Goal: Complete application form

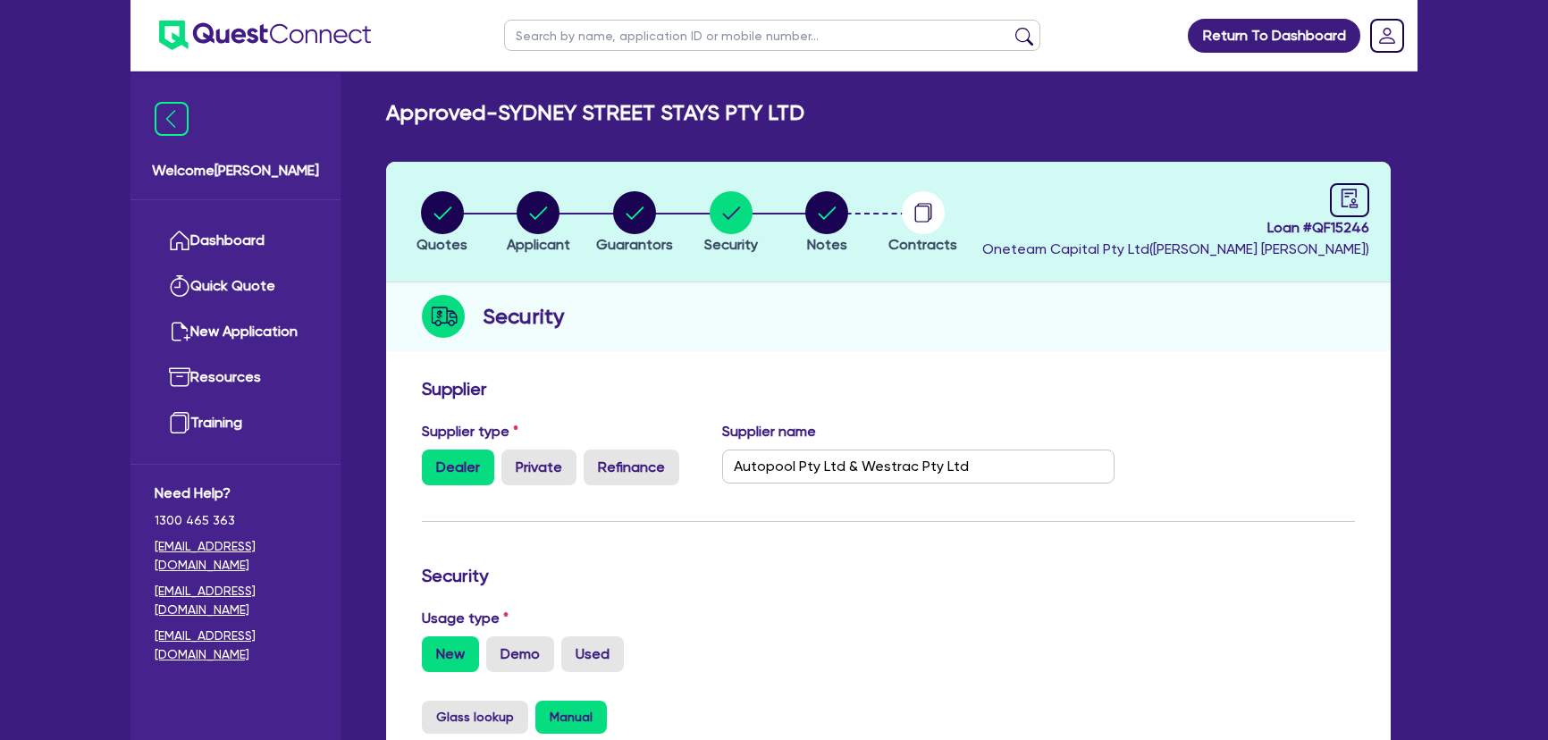
select select "PRIMARY_ASSETS"
select select "HEAVY_TRUCKS"
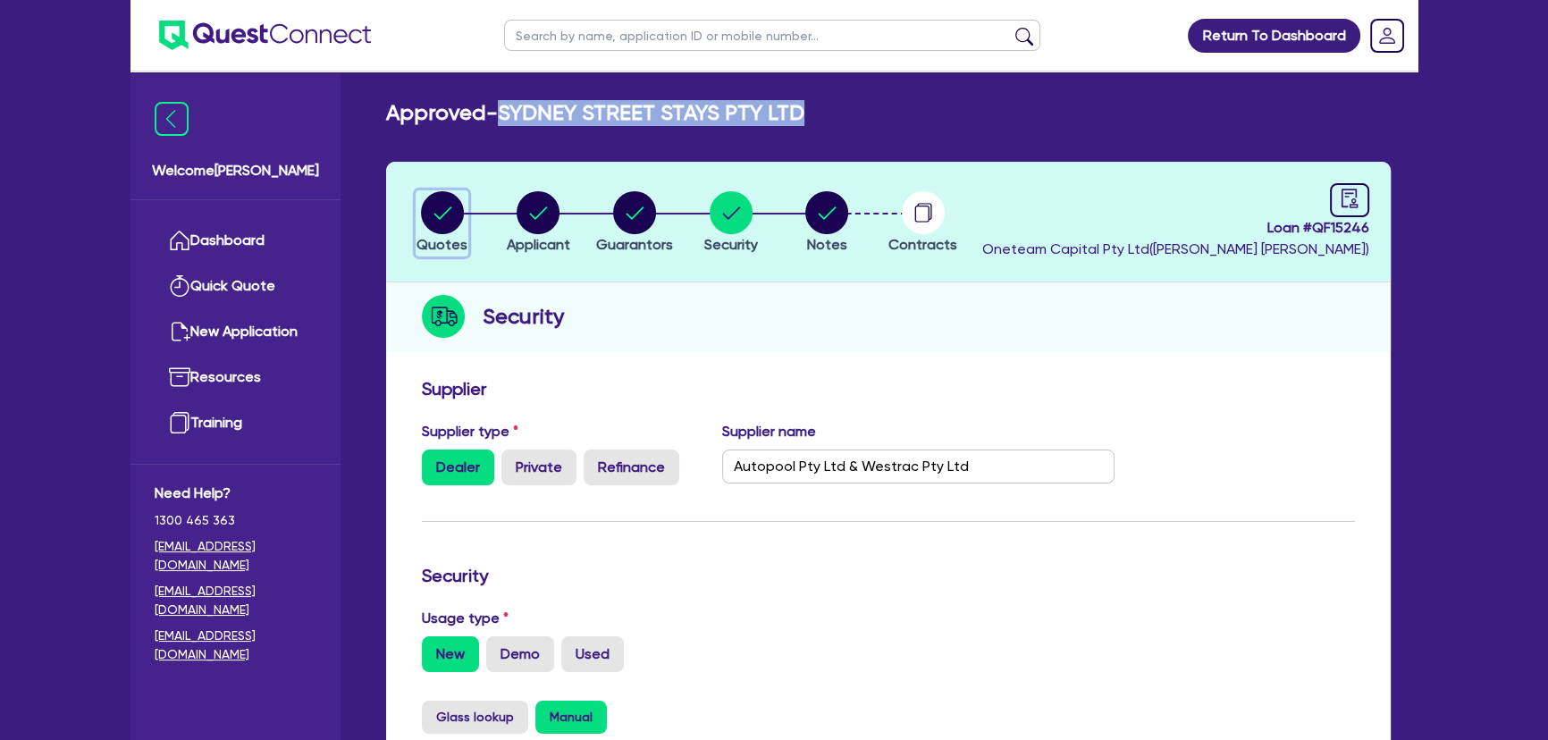
click at [449, 222] on circle "button" at bounding box center [442, 212] width 43 height 43
select select "PRIMARY_ASSETS"
select select "HEAVY_TRUCKS"
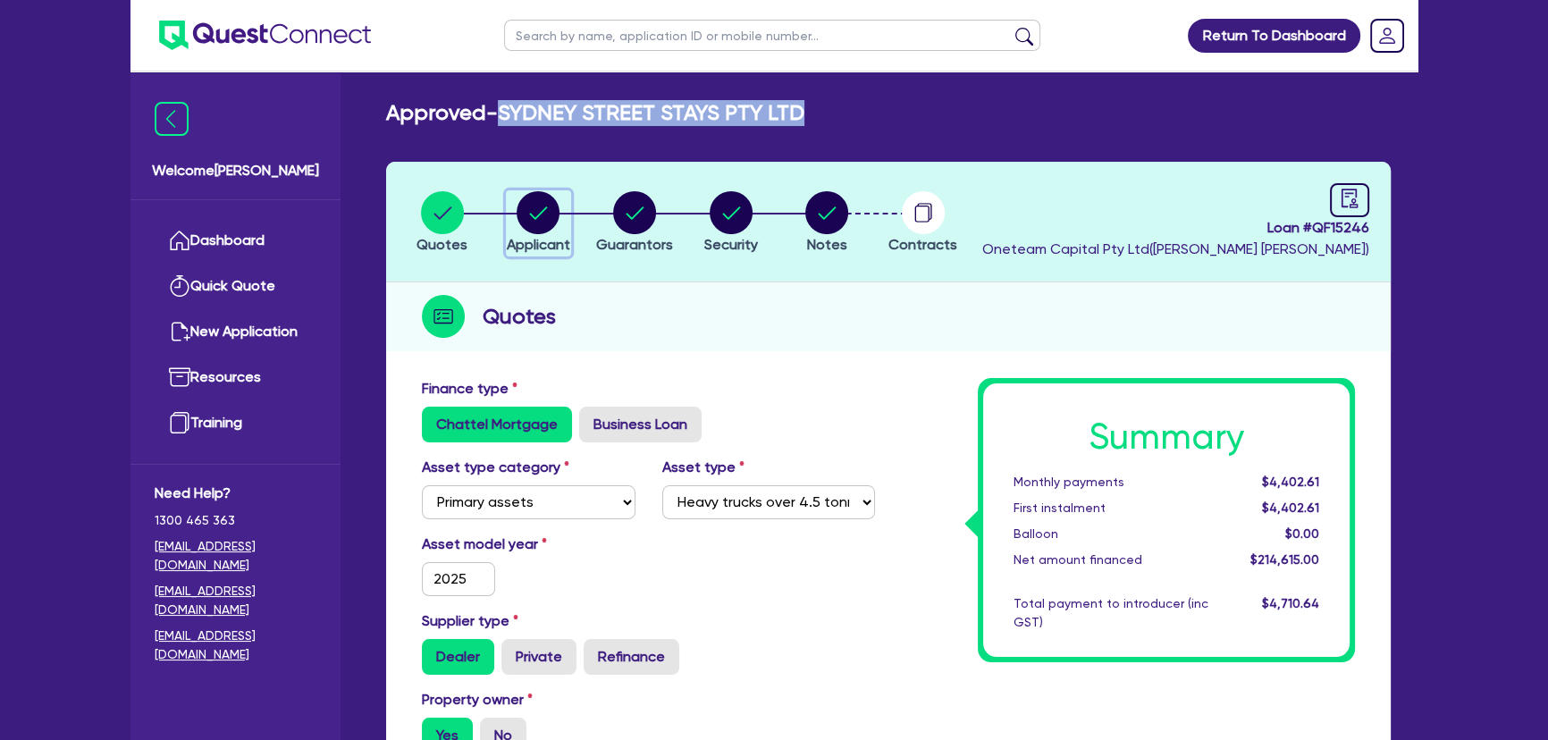
click at [561, 222] on div "button" at bounding box center [538, 212] width 63 height 43
select select "COMPANY"
select select "BUILDING_CONSTRUCTION"
select select "TRADES_SERVICES_CONSUMERS"
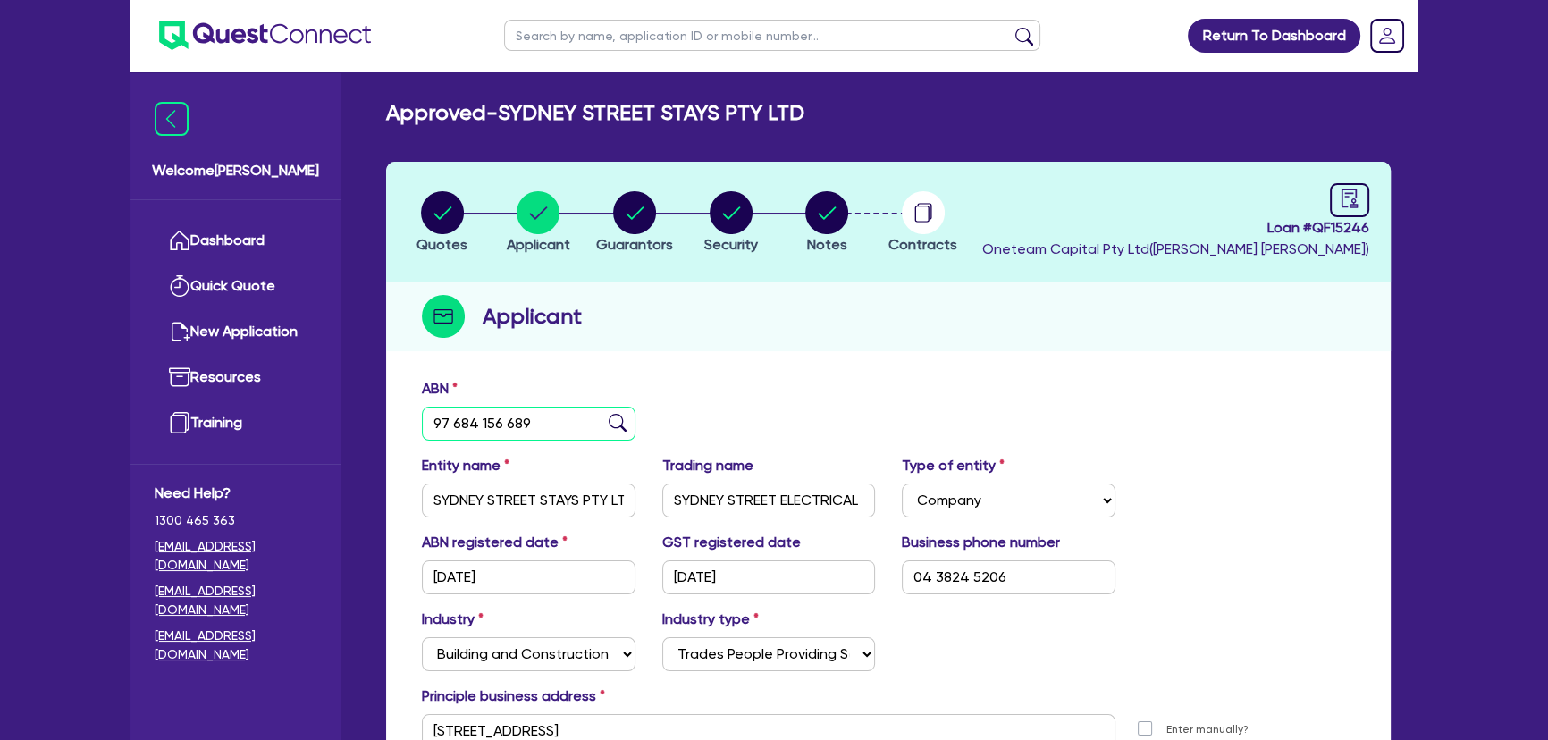
drag, startPoint x: 495, startPoint y: 422, endPoint x: 426, endPoint y: 416, distance: 69.0
click at [426, 416] on input "97 684 156 689" at bounding box center [529, 424] width 214 height 34
click at [602, 214] on div "button" at bounding box center [634, 212] width 77 height 43
select select "MR"
select select "[GEOGRAPHIC_DATA]"
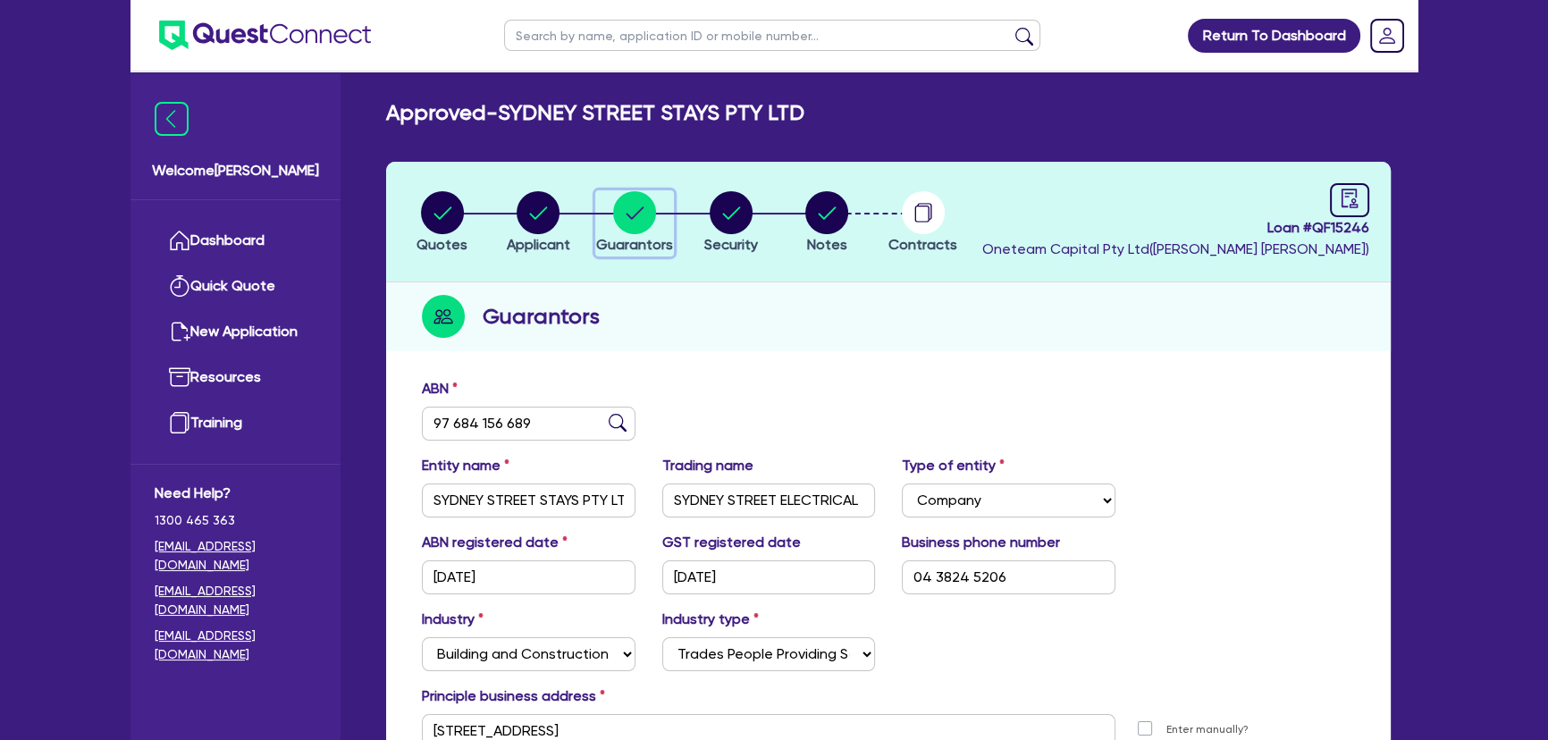
select select "DE_FACTO"
select select "PROPERTY"
select select "INVESTMENT_PROPERTY"
select select "CASH"
select select "VEHICLE"
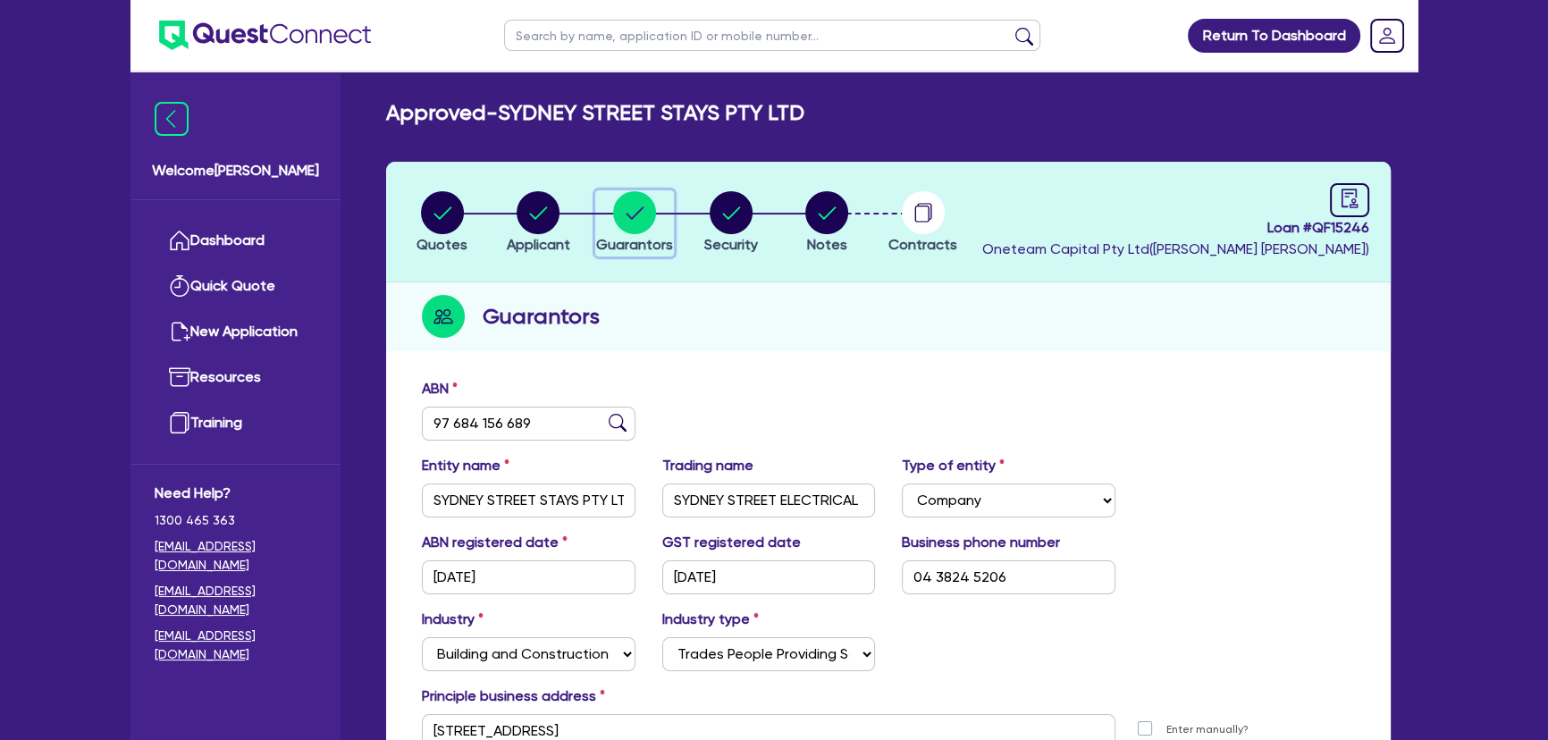
select select "VEHICLE"
select select "EQUIPMENT"
select select "MORTGAGE"
select select "INVESTMENT_PROPERTY_LOAN"
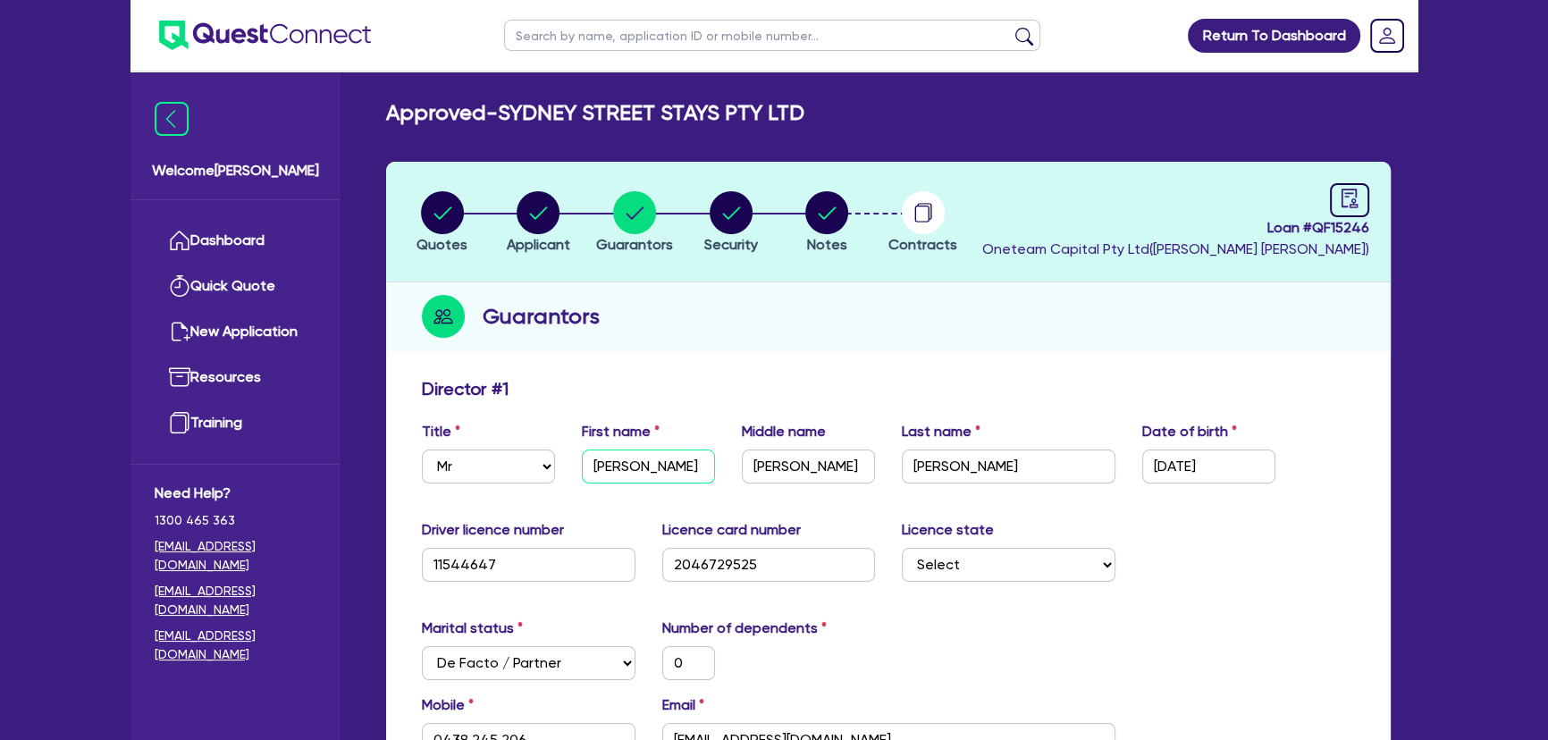
drag, startPoint x: 658, startPoint y: 467, endPoint x: 588, endPoint y: 466, distance: 69.7
click at [588, 466] on input "[PERSON_NAME]" at bounding box center [648, 466] width 133 height 34
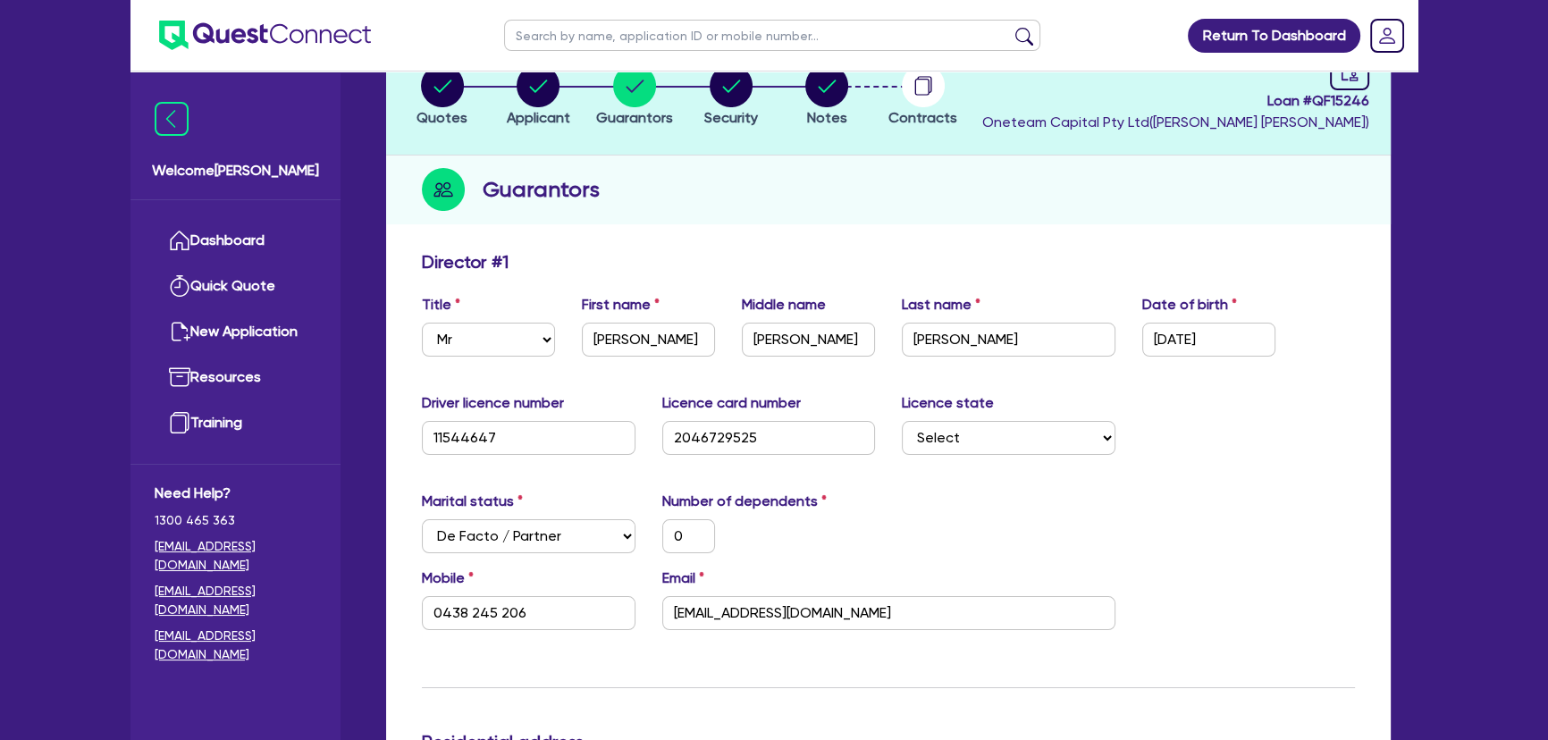
scroll to position [243, 0]
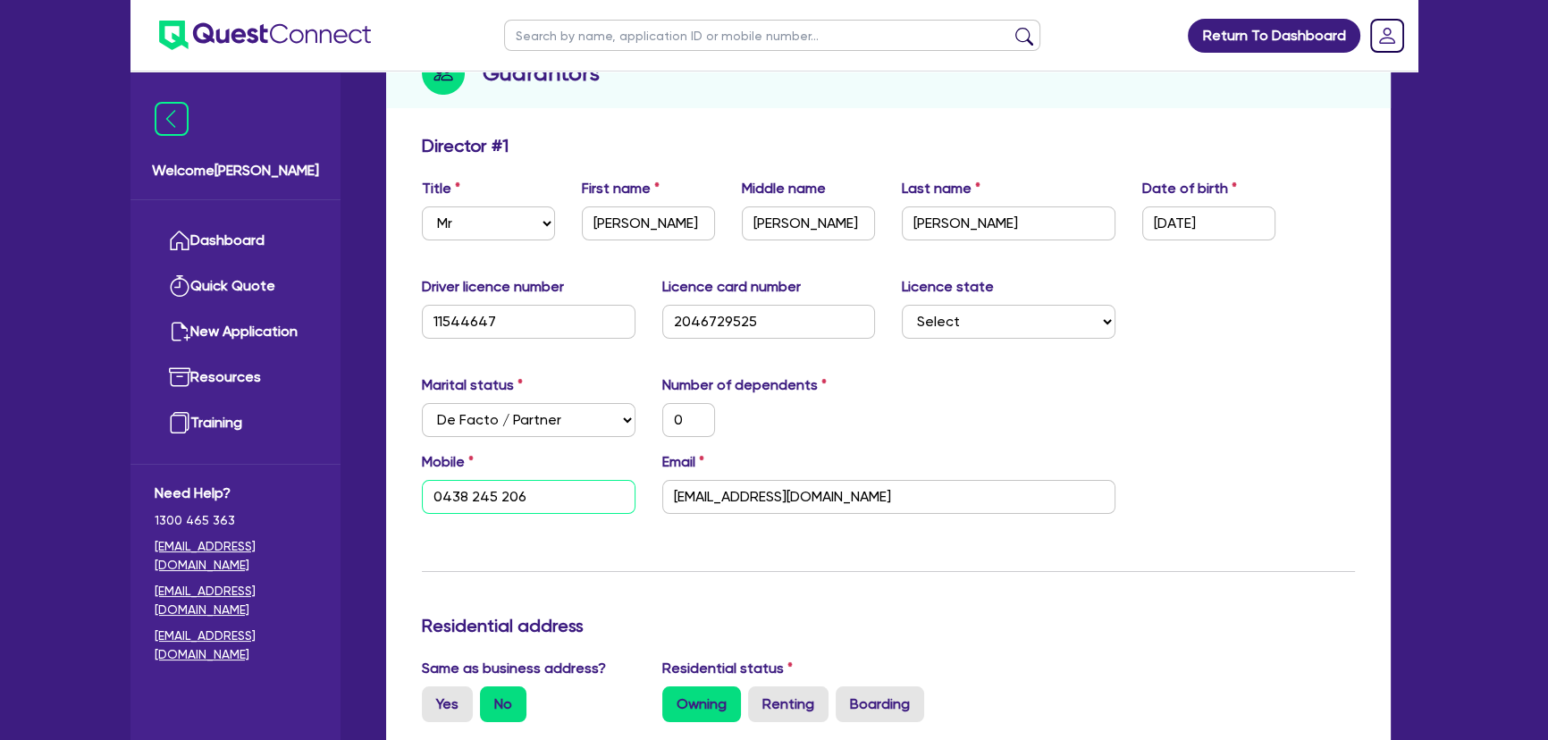
drag, startPoint x: 593, startPoint y: 504, endPoint x: 435, endPoint y: 506, distance: 158.2
click at [435, 506] on input "0438 245 206" at bounding box center [529, 497] width 214 height 34
drag, startPoint x: 860, startPoint y: 497, endPoint x: 640, endPoint y: 497, distance: 220.7
click at [640, 497] on div "Mobile [PHONE_NUMBER] Email [EMAIL_ADDRESS][DOMAIN_NAME]" at bounding box center [888, 489] width 960 height 77
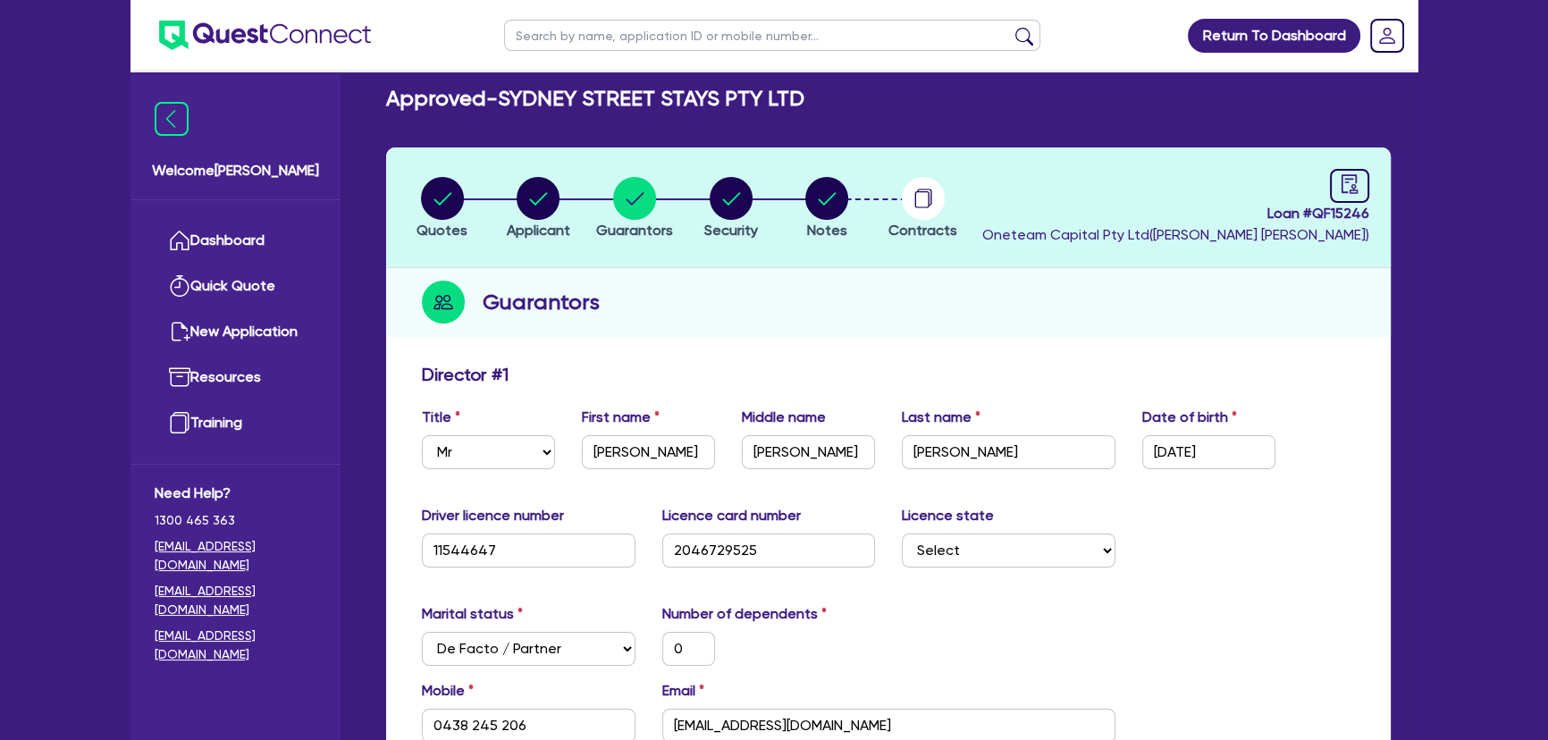
scroll to position [0, 0]
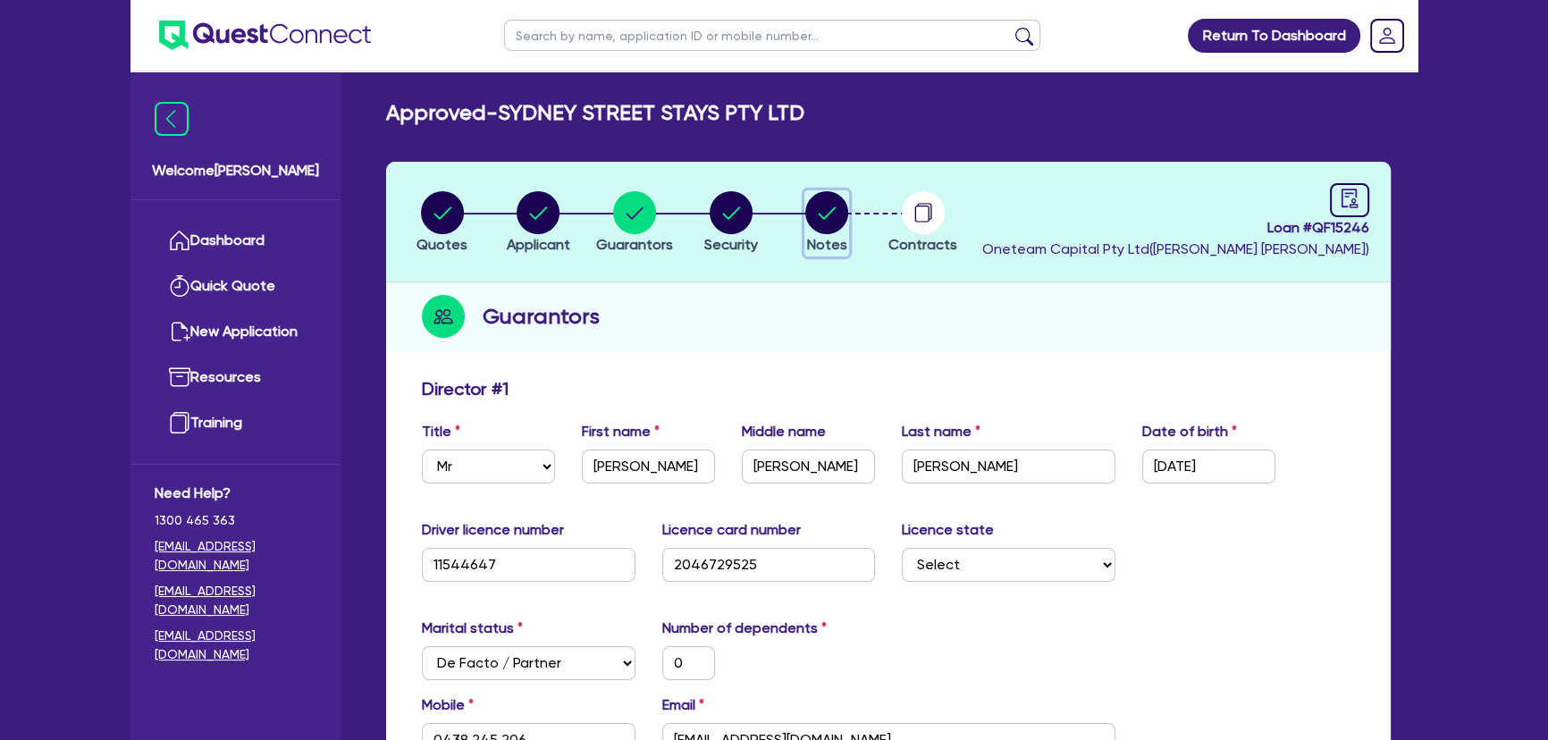
click at [810, 201] on circle "button" at bounding box center [826, 212] width 43 height 43
select select "Other"
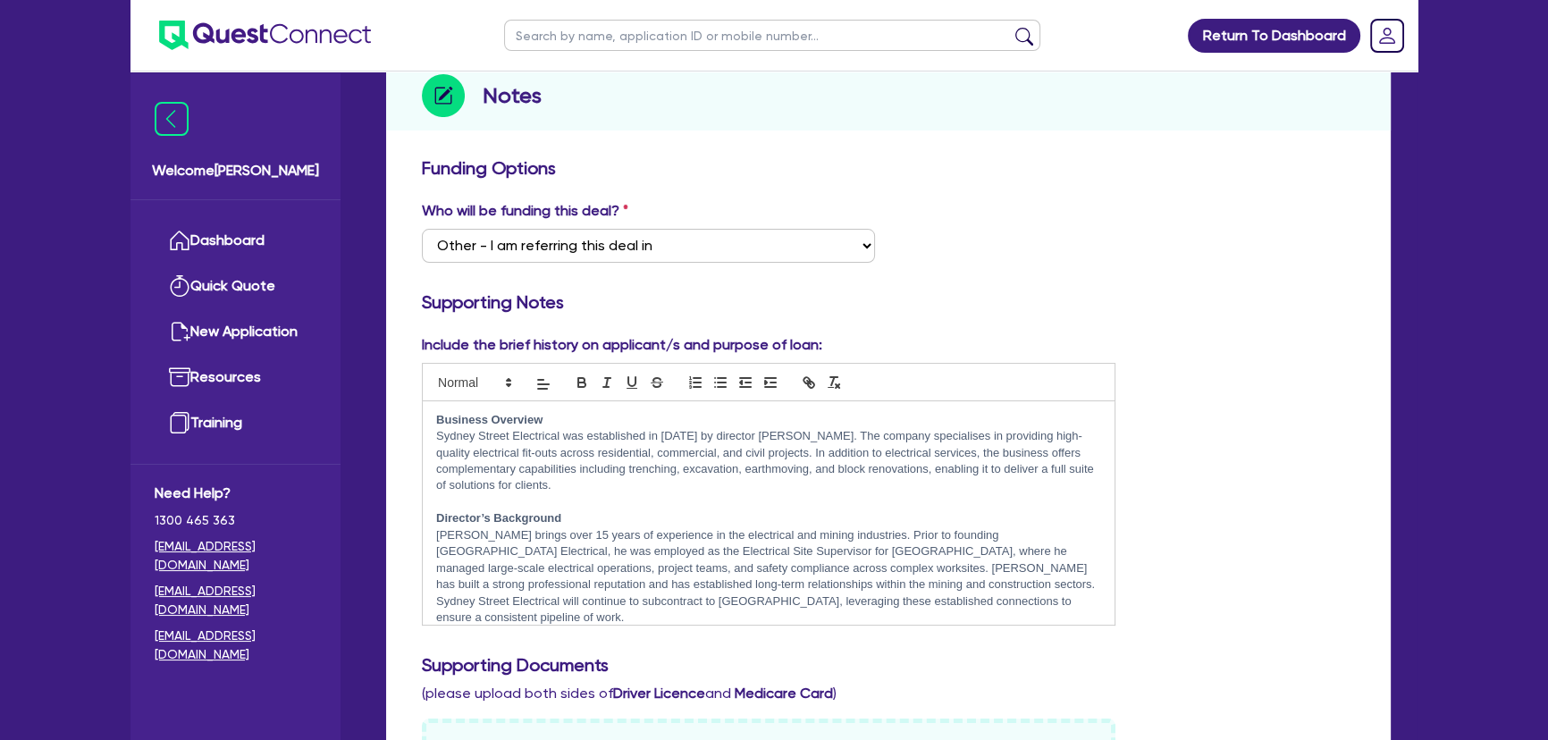
scroll to position [324, 0]
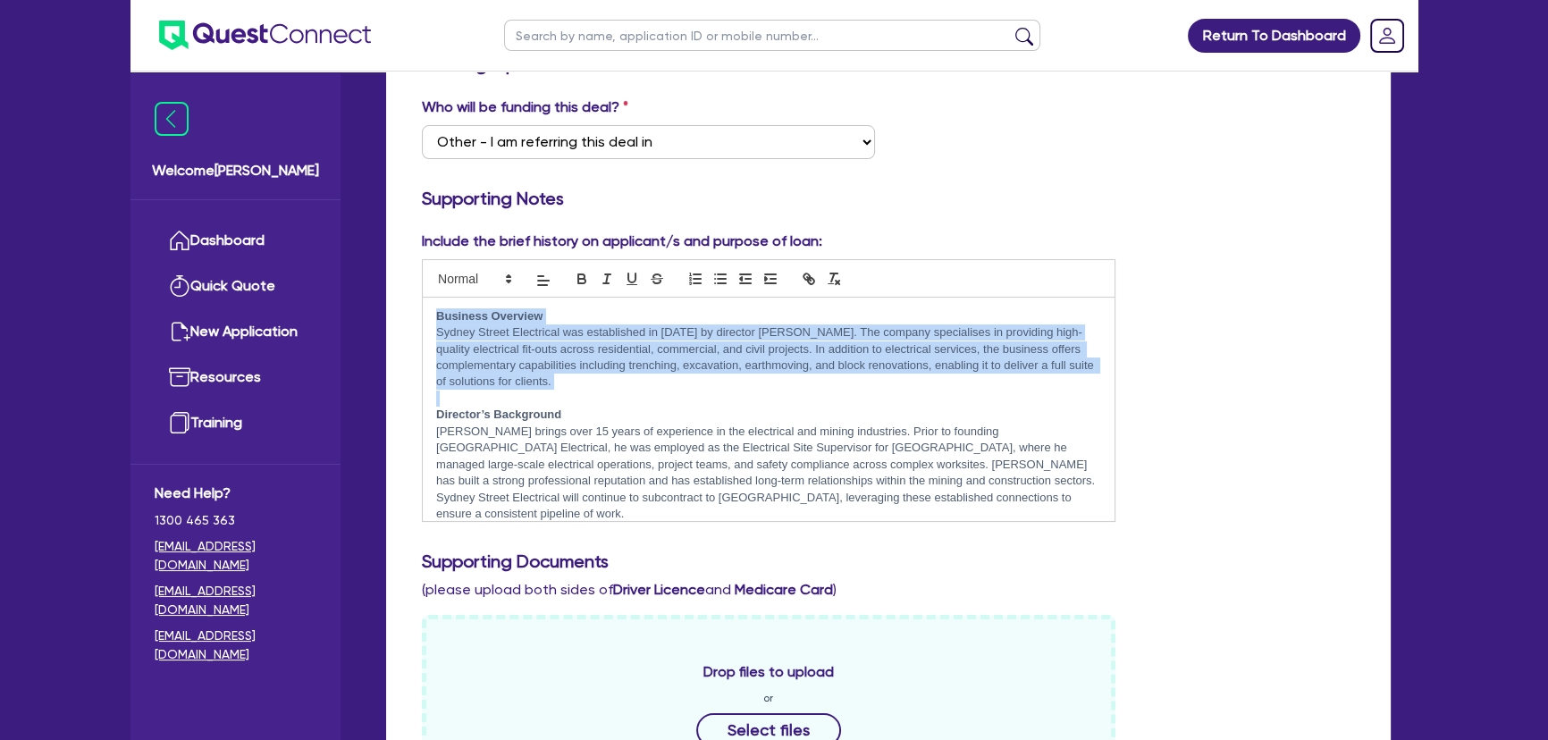
drag, startPoint x: 650, startPoint y: 390, endPoint x: 437, endPoint y: 308, distance: 227.7
click at [437, 308] on div "Business Overview [GEOGRAPHIC_DATA] Electrical was established in [DATE] by dir…" at bounding box center [769, 409] width 692 height 223
copy div "Business Overview [GEOGRAPHIC_DATA] Electrical was established in [DATE] by dir…"
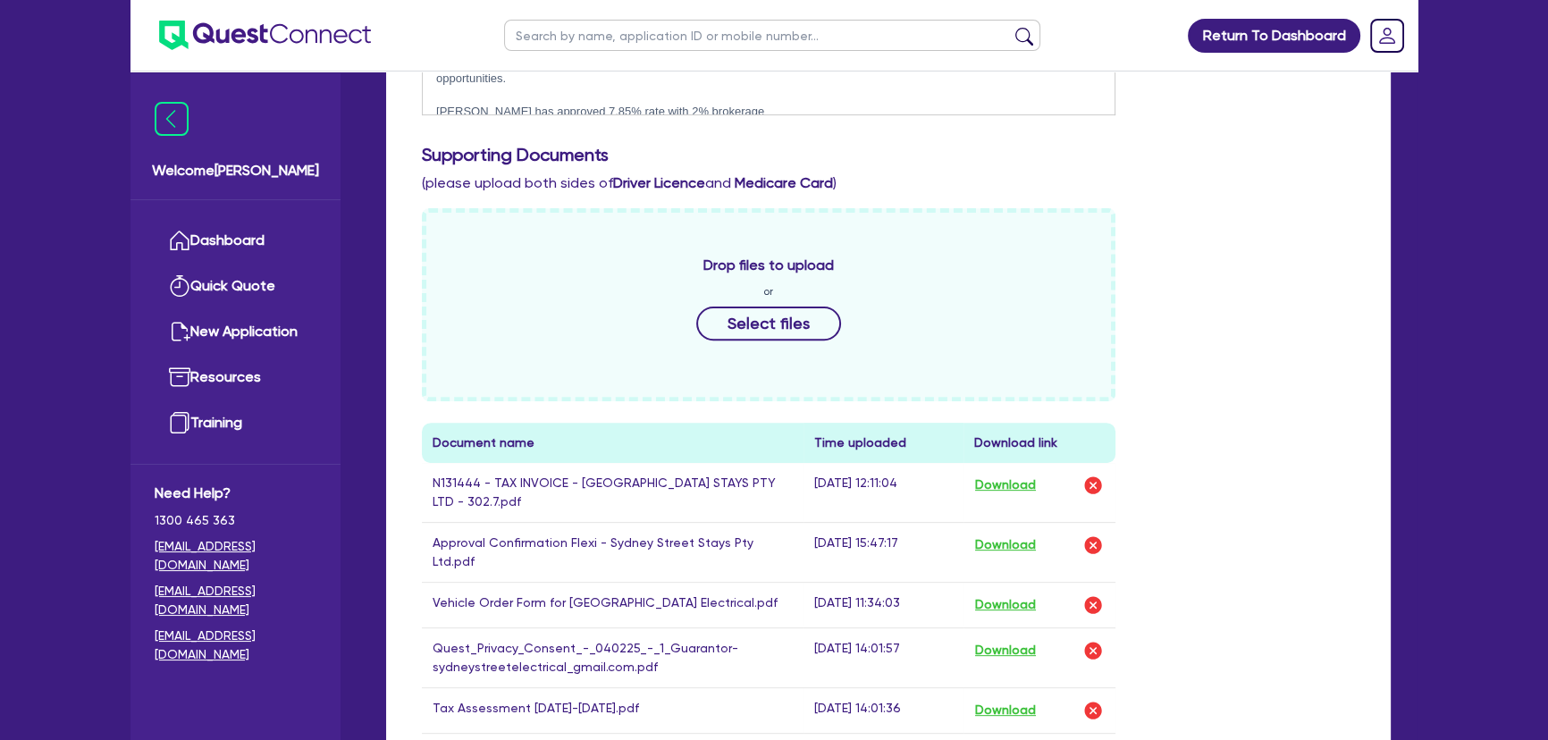
scroll to position [1218, 0]
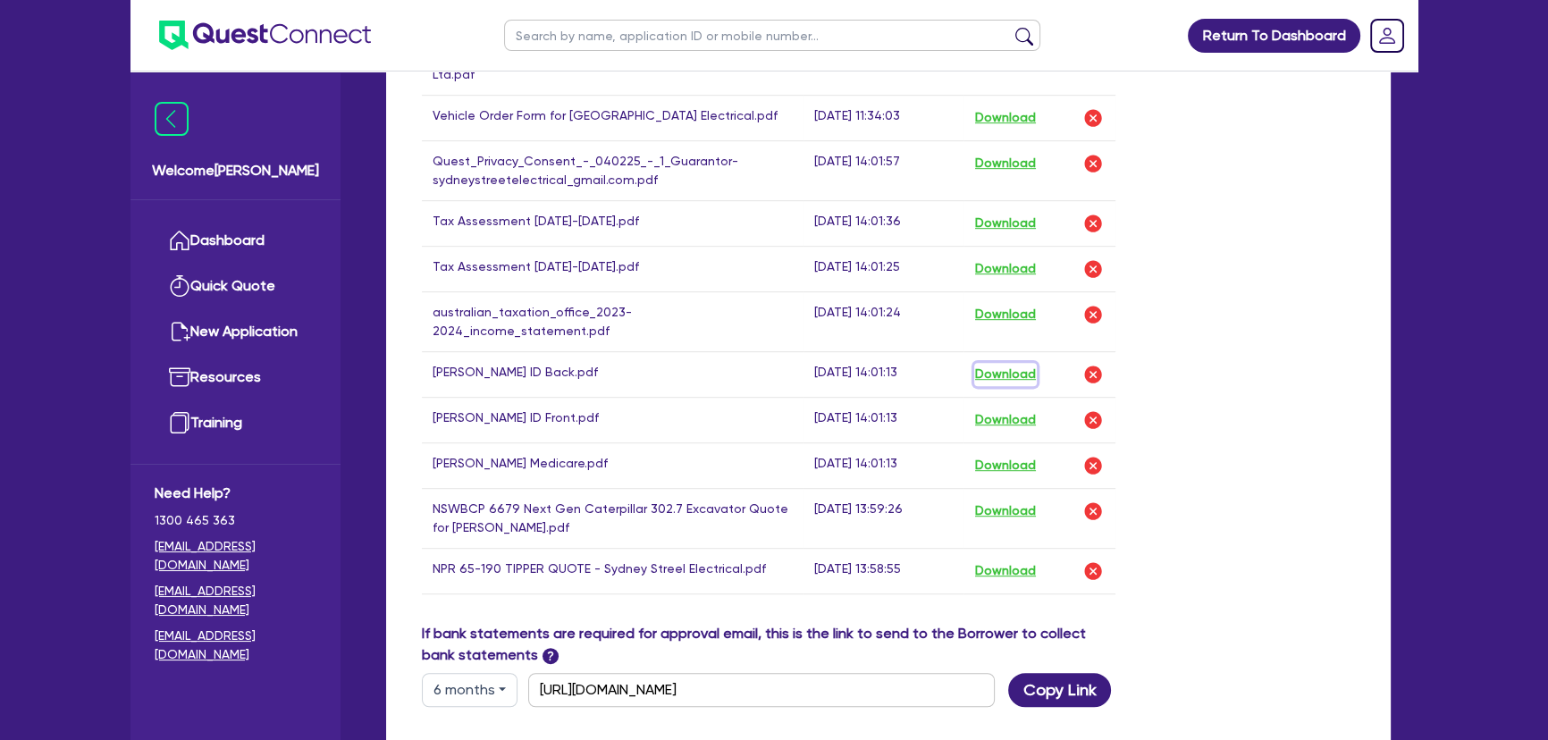
click at [1002, 363] on button "Download" at bounding box center [1005, 374] width 63 height 23
click at [1004, 408] on button "Download" at bounding box center [1005, 419] width 63 height 23
click at [1006, 454] on button "Download" at bounding box center [1005, 465] width 63 height 23
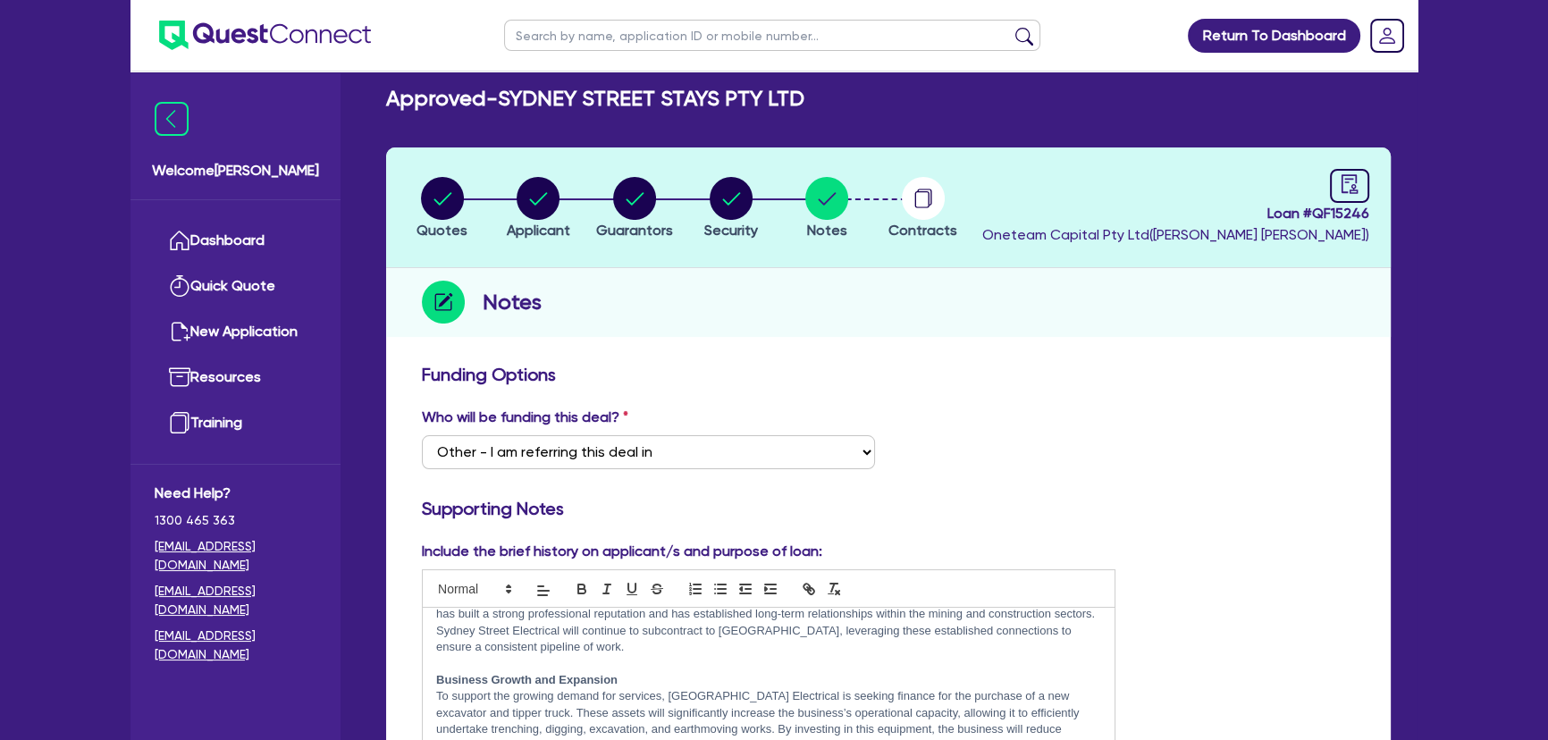
scroll to position [0, 0]
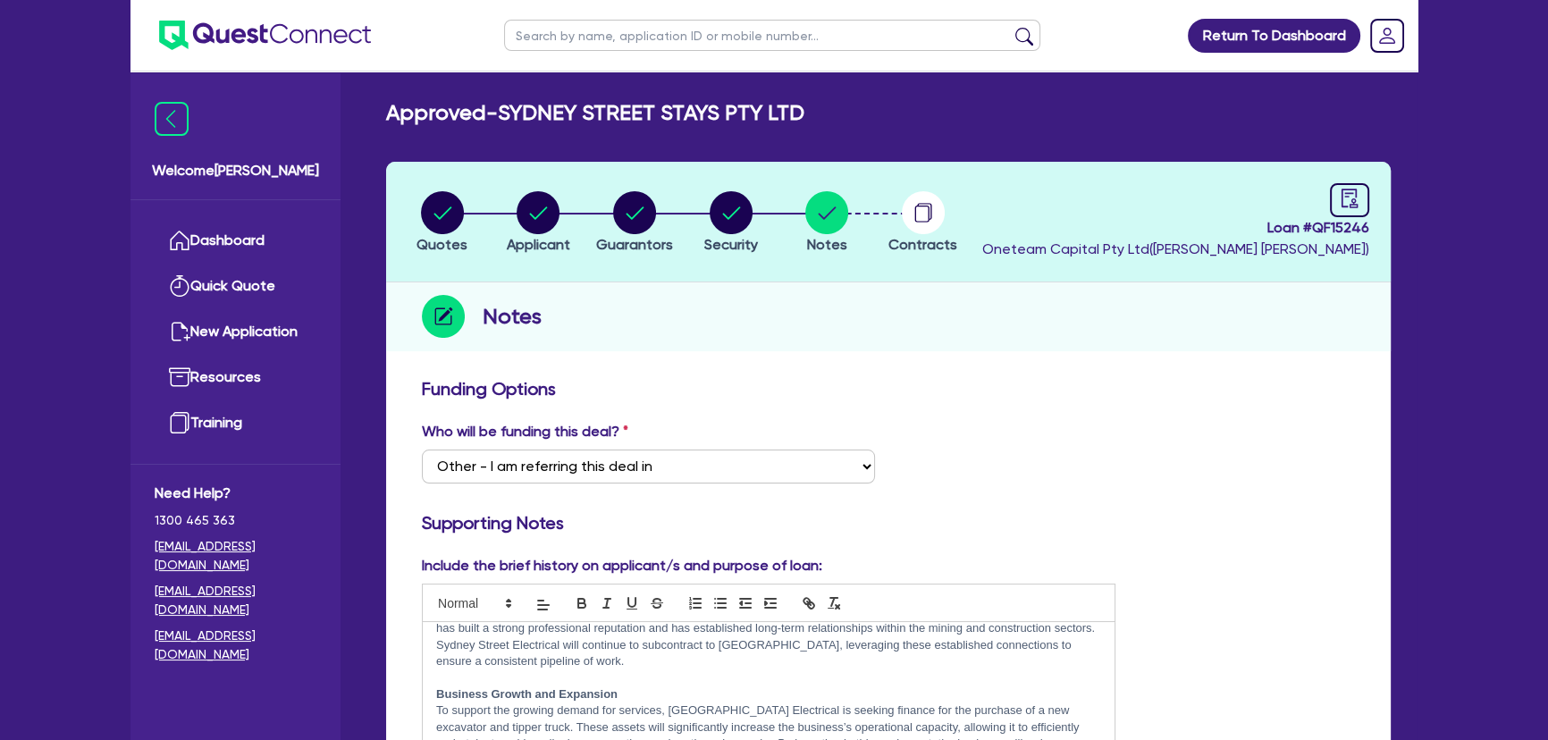
click at [933, 206] on circle "button" at bounding box center [923, 212] width 43 height 43
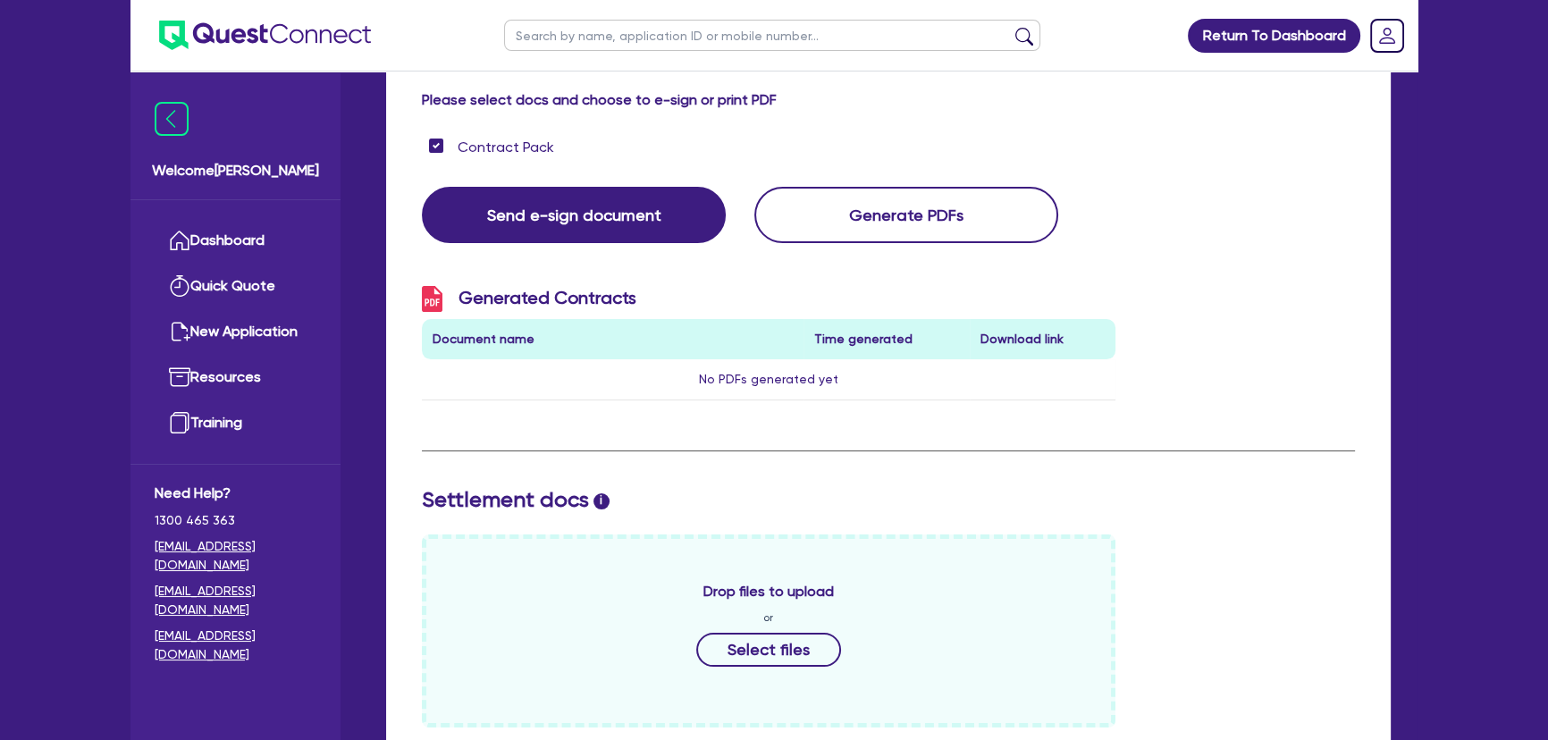
scroll to position [568, 0]
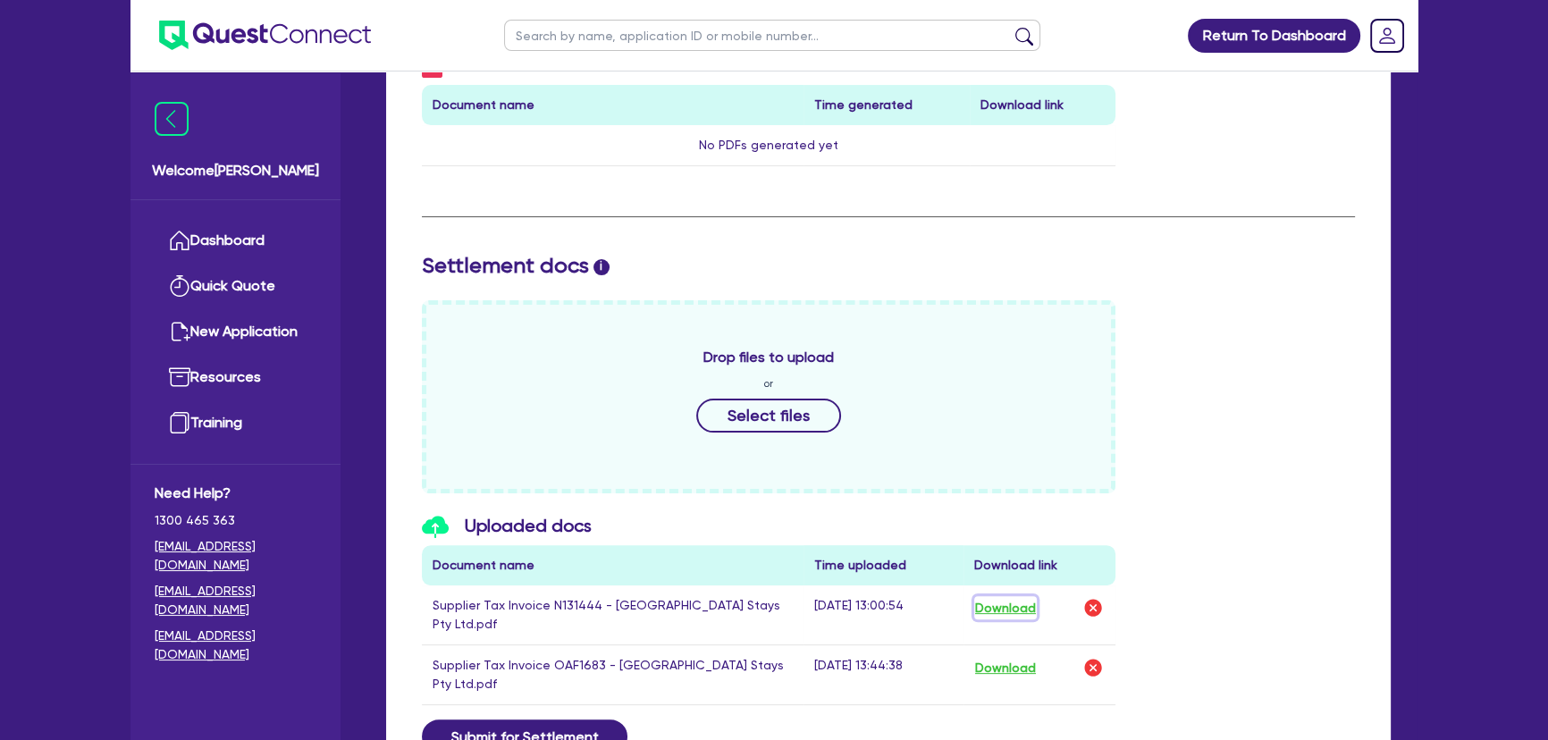
click at [1003, 611] on button "Download" at bounding box center [1005, 607] width 63 height 23
click at [1011, 656] on button "Download" at bounding box center [1005, 667] width 63 height 23
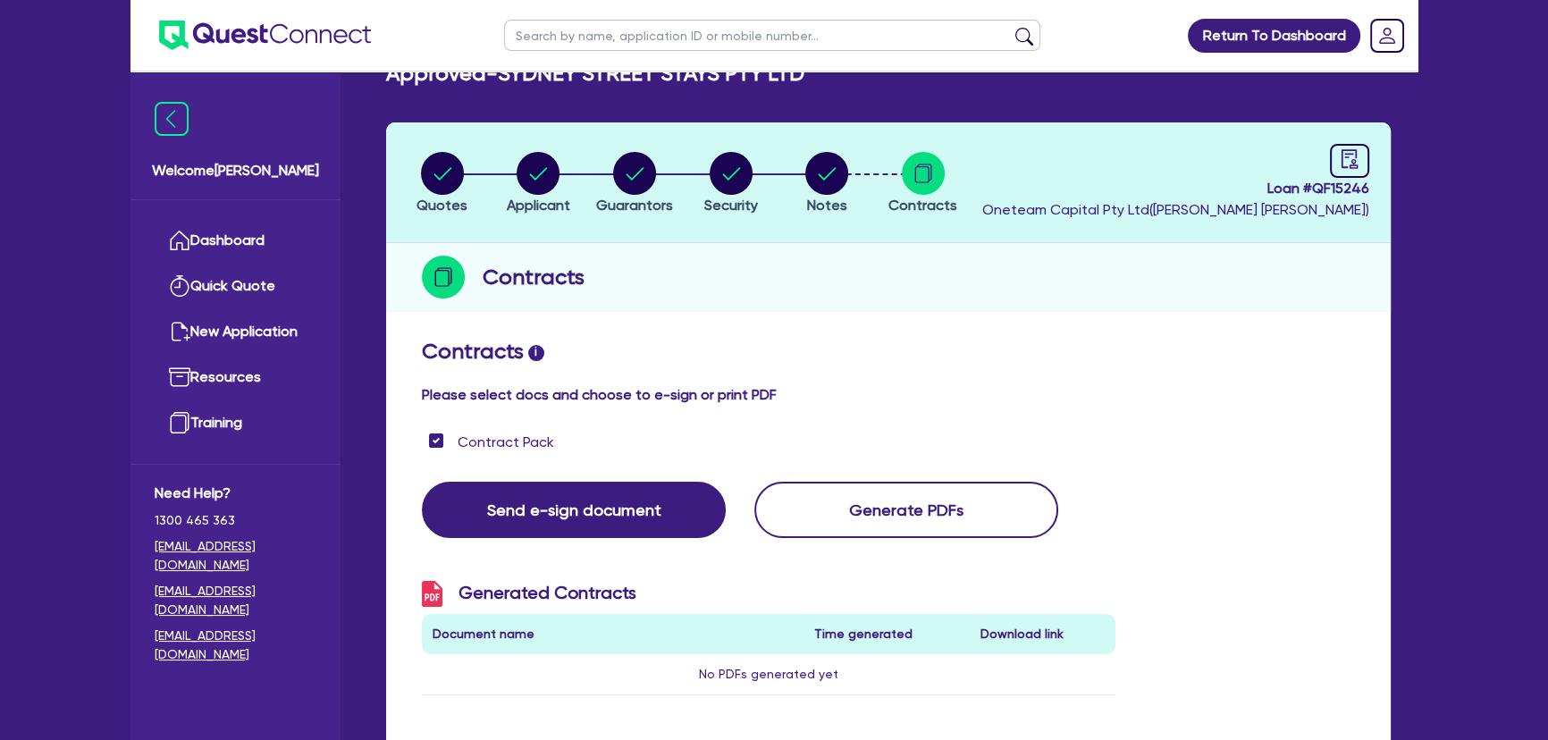
scroll to position [0, 0]
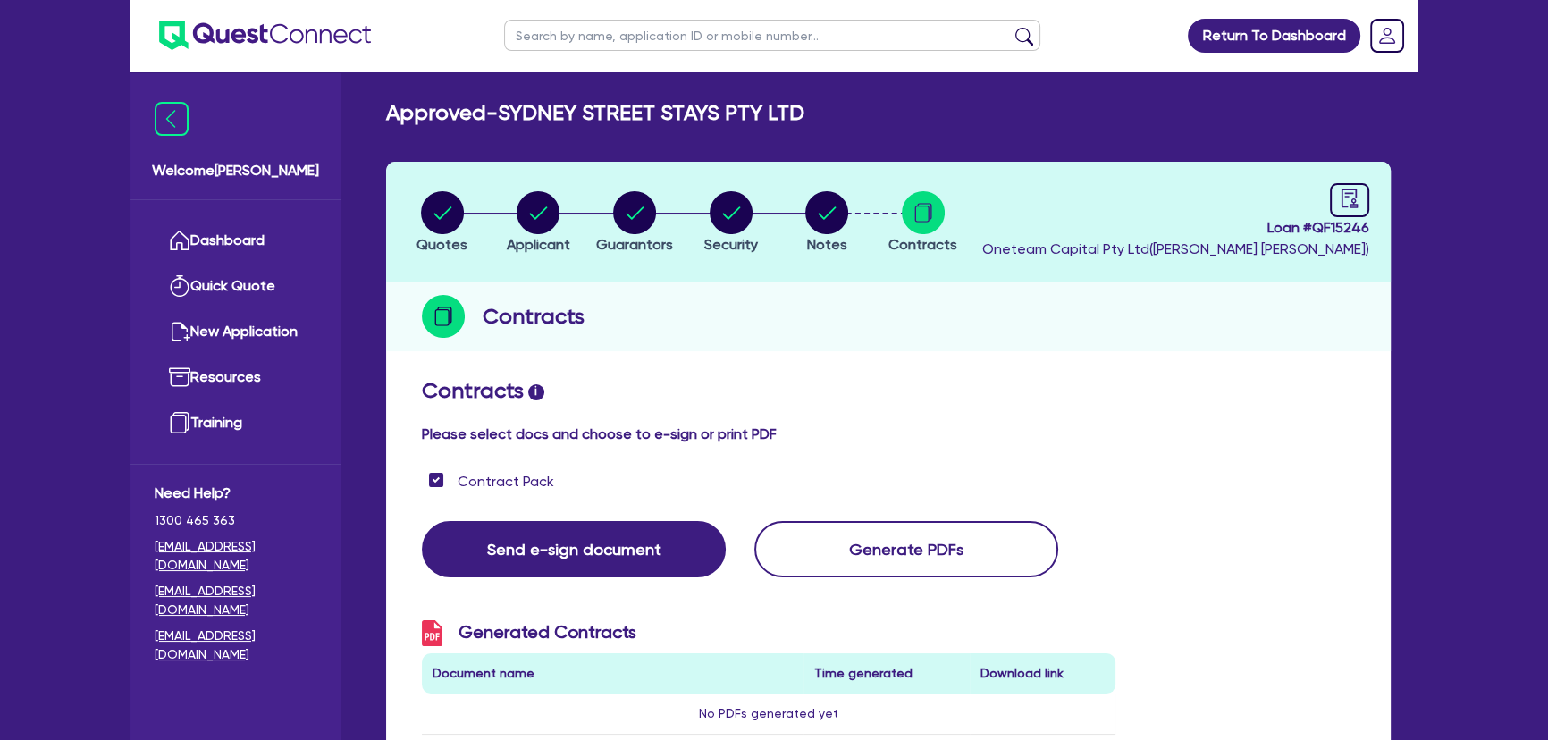
click at [327, 26] on img at bounding box center [265, 35] width 212 height 29
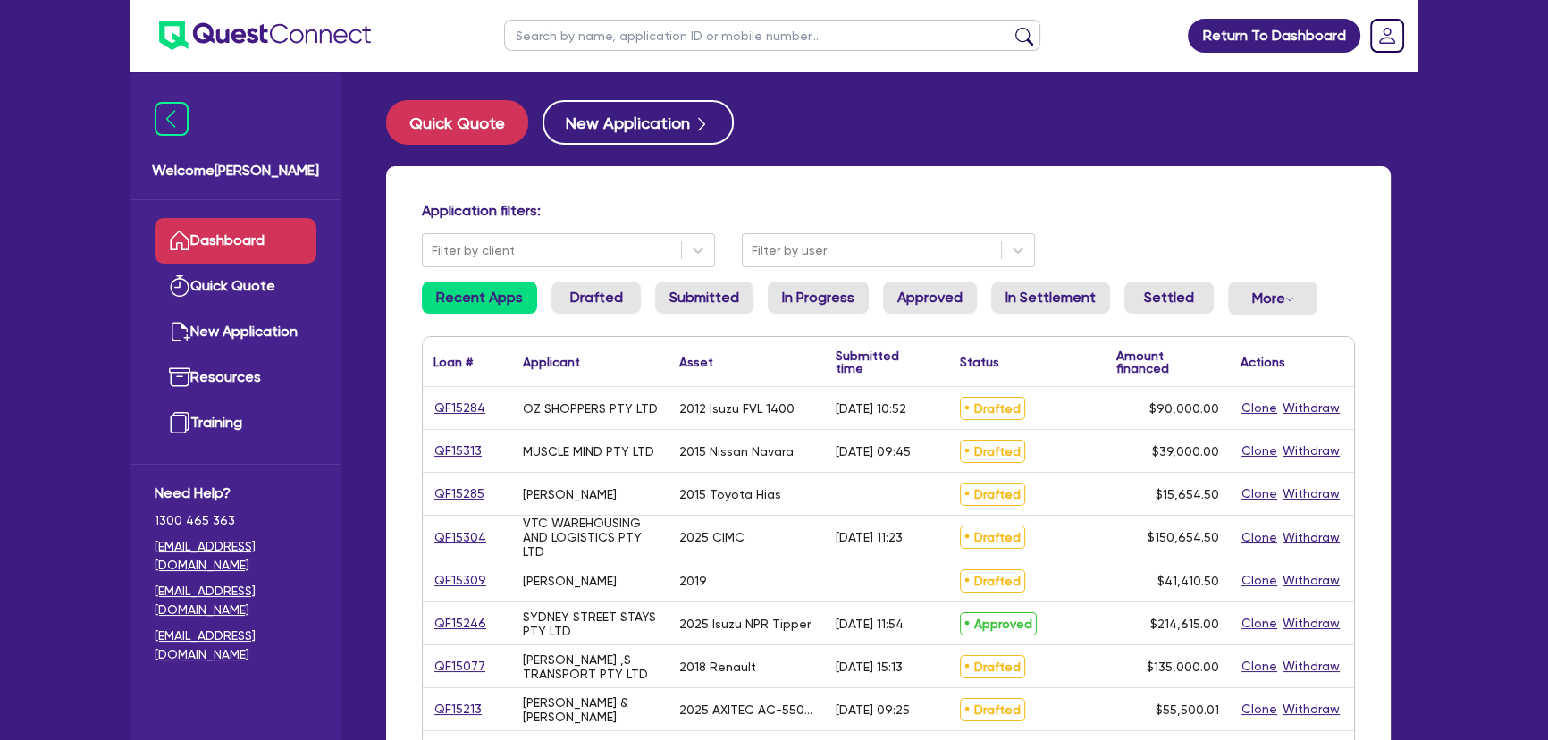
click at [558, 29] on input "text" at bounding box center [772, 35] width 536 height 31
type input "[PERSON_NAME]"
click at [1010, 27] on button "submit" at bounding box center [1024, 39] width 29 height 25
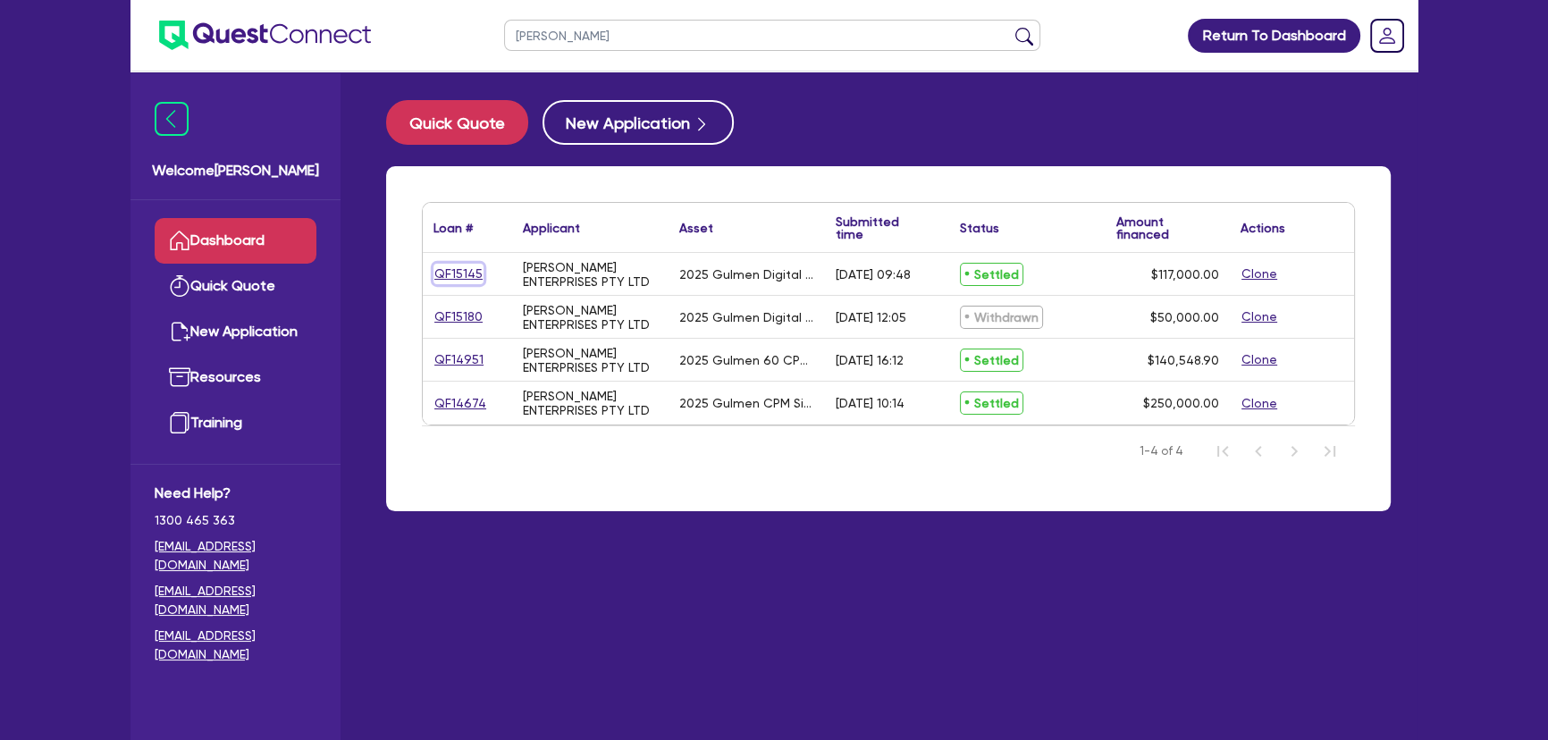
click at [459, 272] on link "QF15145" at bounding box center [458, 274] width 50 height 21
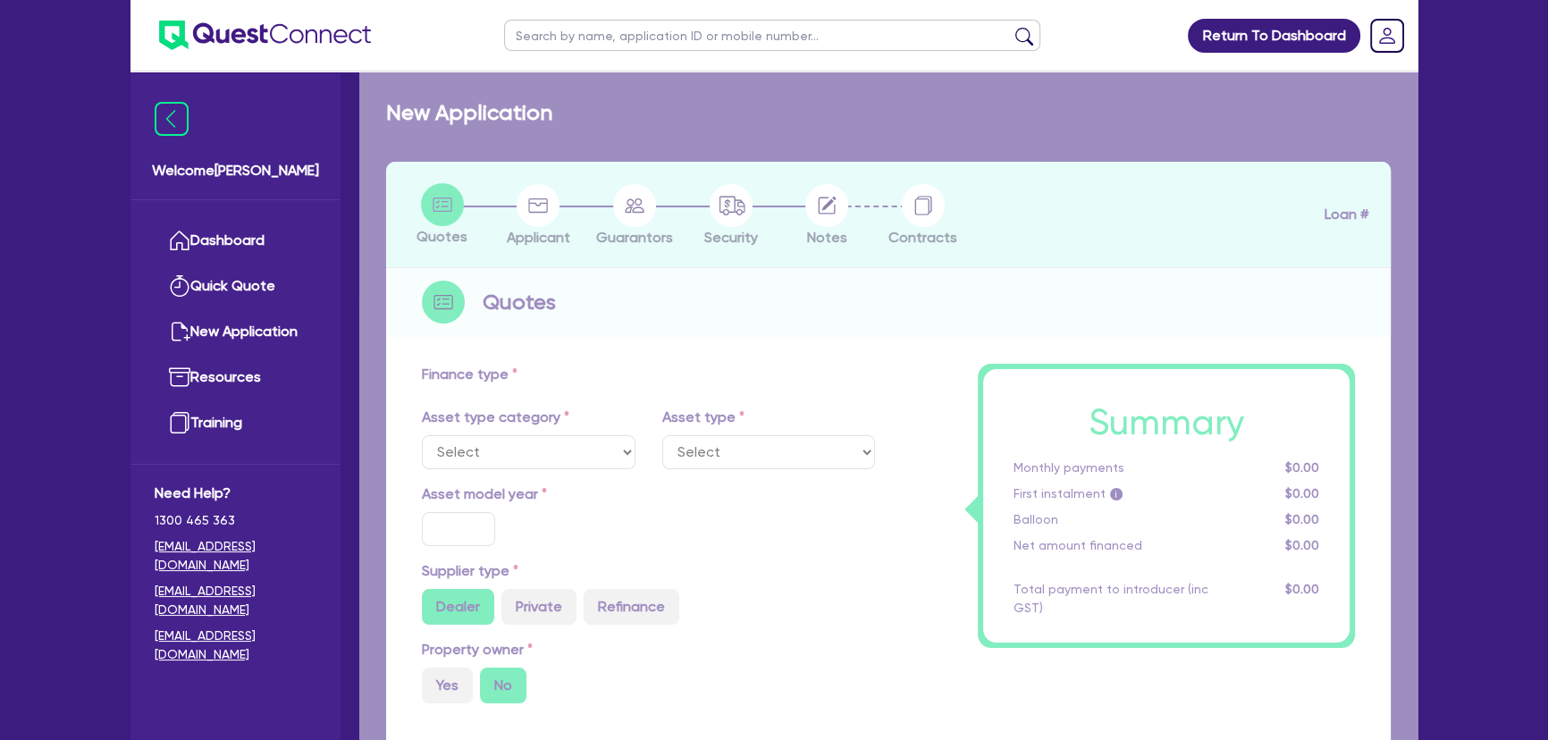
select select "SECONDARY_ASSETS"
type input "2025"
radio input "true"
type input "117,000"
type input "8"
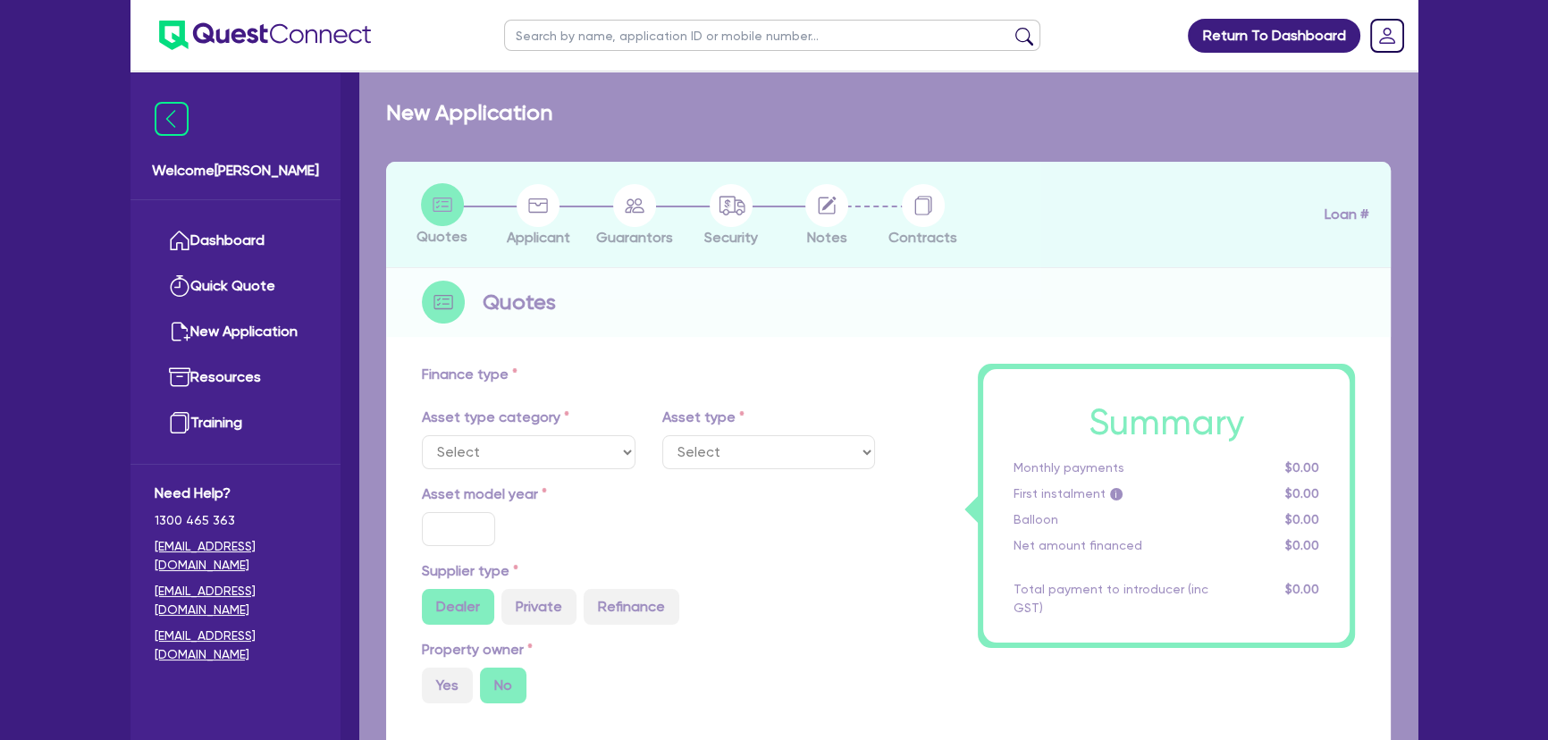
type input "9,360"
type input "17.95"
select select "PRINTING_AND_PACKAGING_EQUIPMENT"
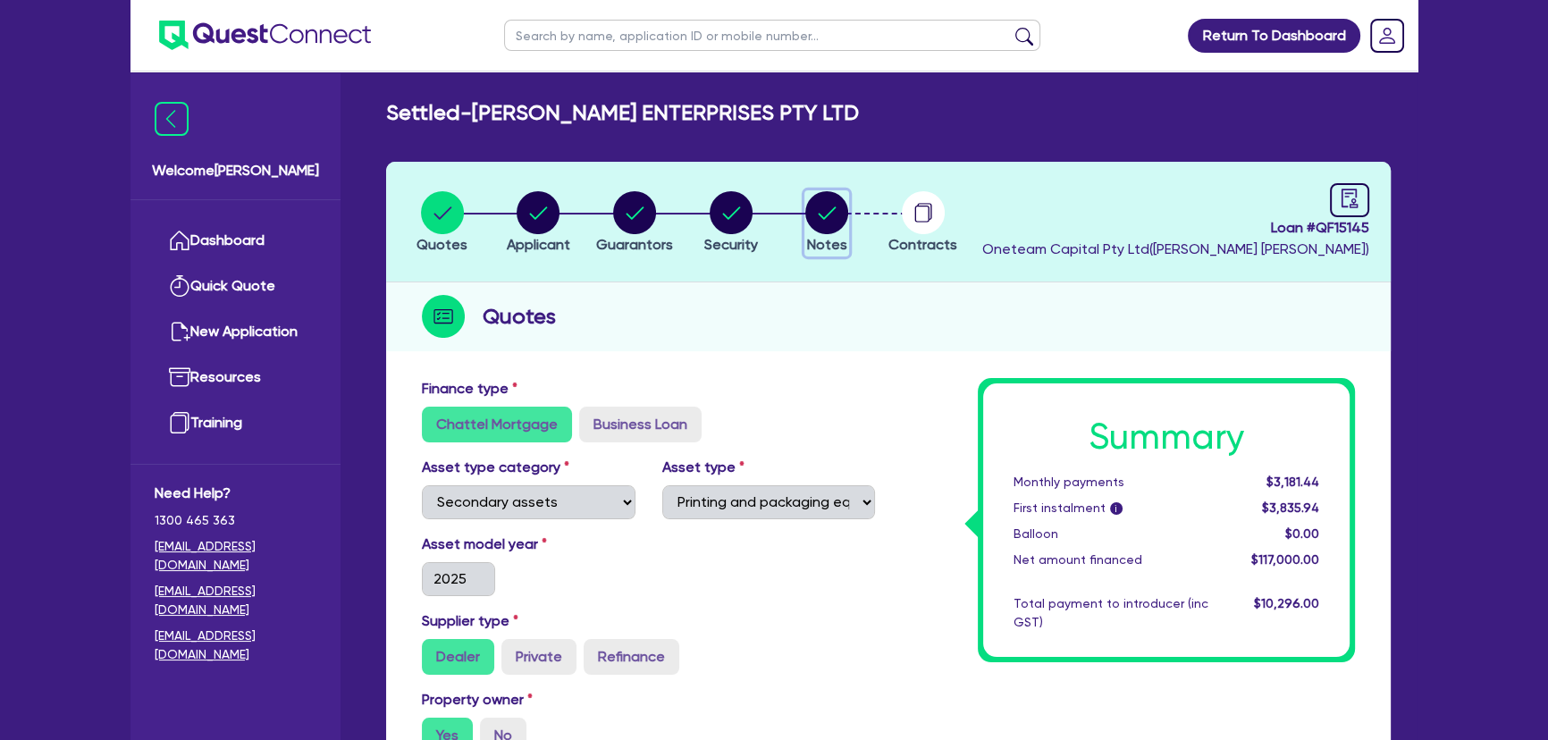
click at [835, 226] on circle "button" at bounding box center [826, 212] width 43 height 43
select select "Quest Finance - Own Book"
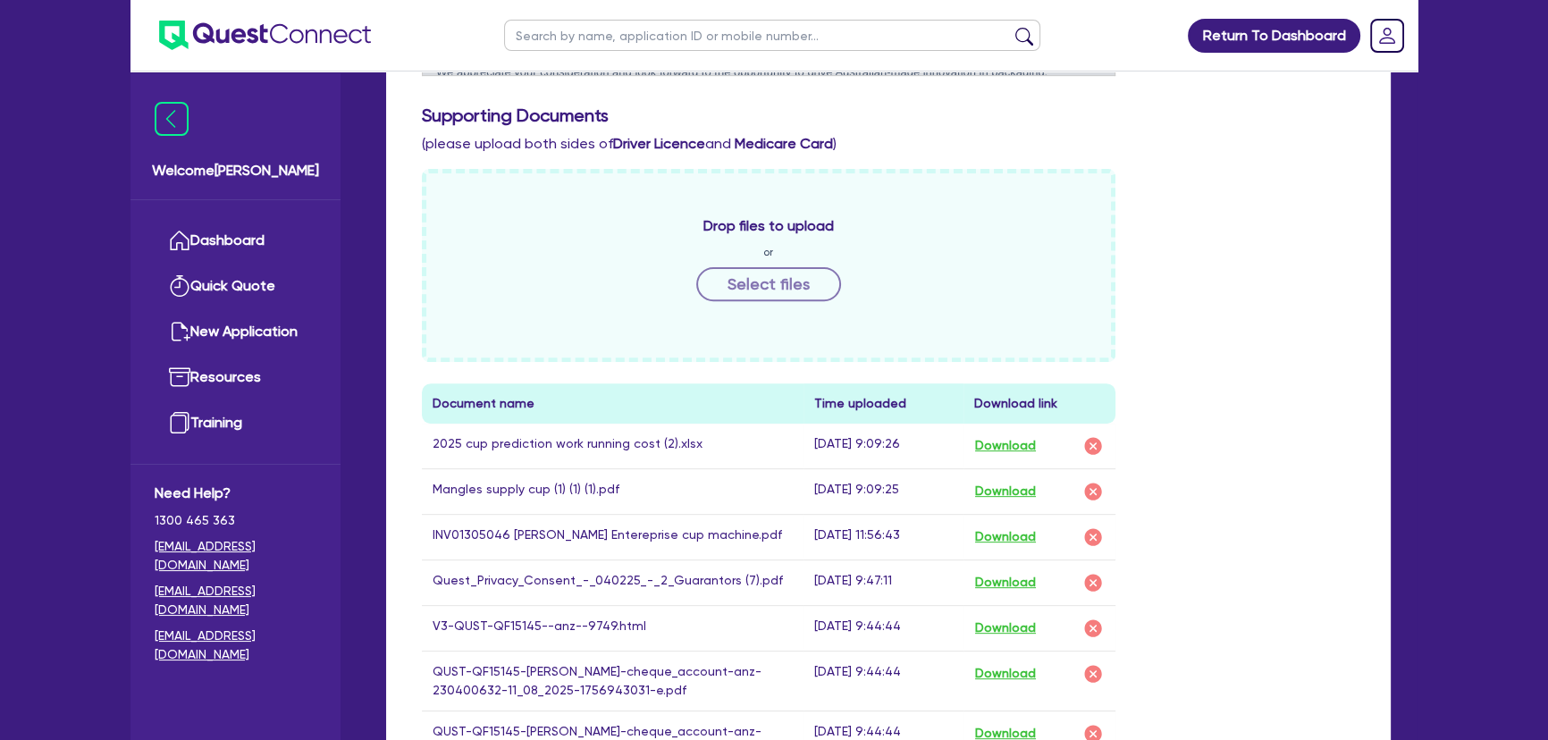
scroll to position [893, 0]
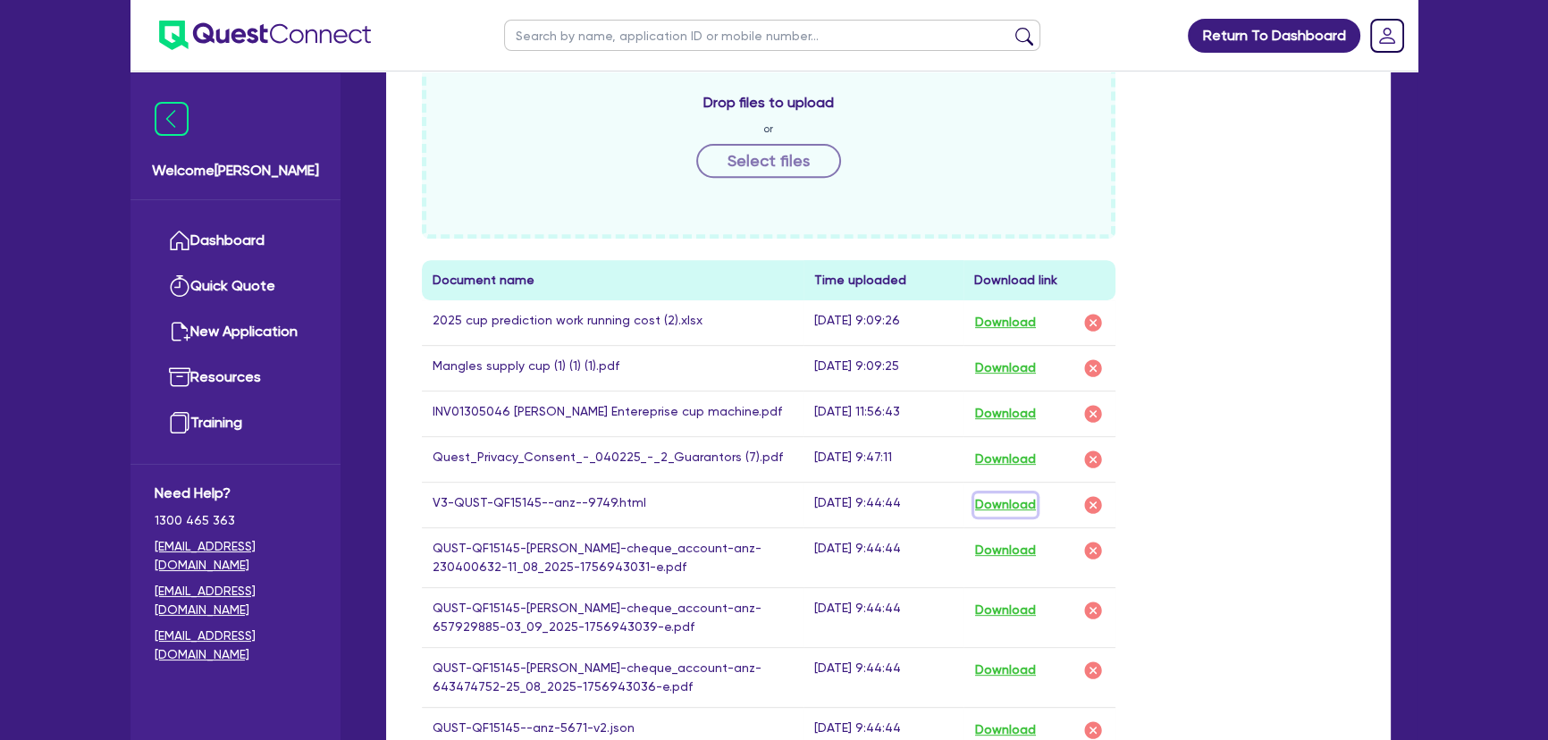
click at [1021, 508] on button "Download" at bounding box center [1005, 504] width 63 height 23
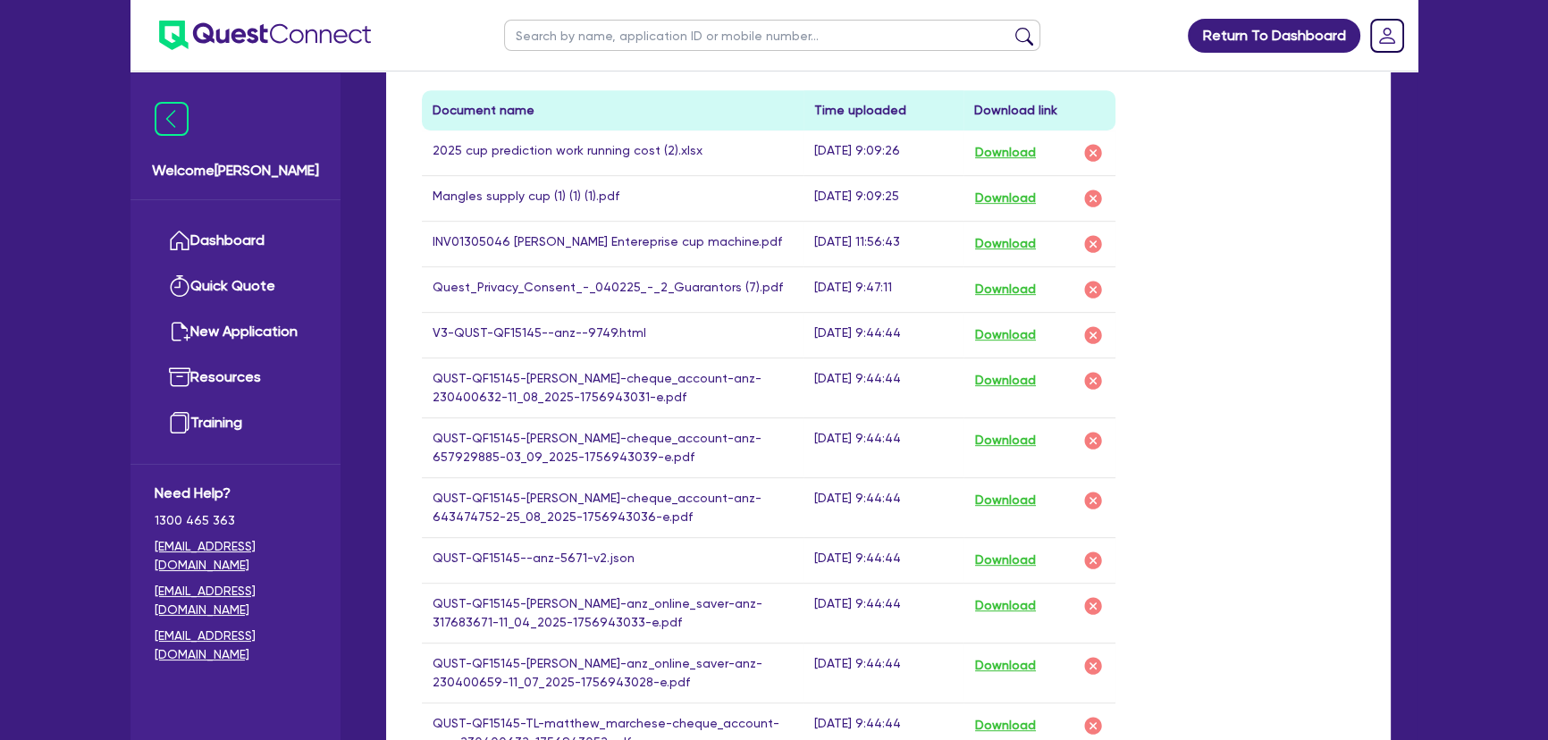
scroll to position [974, 0]
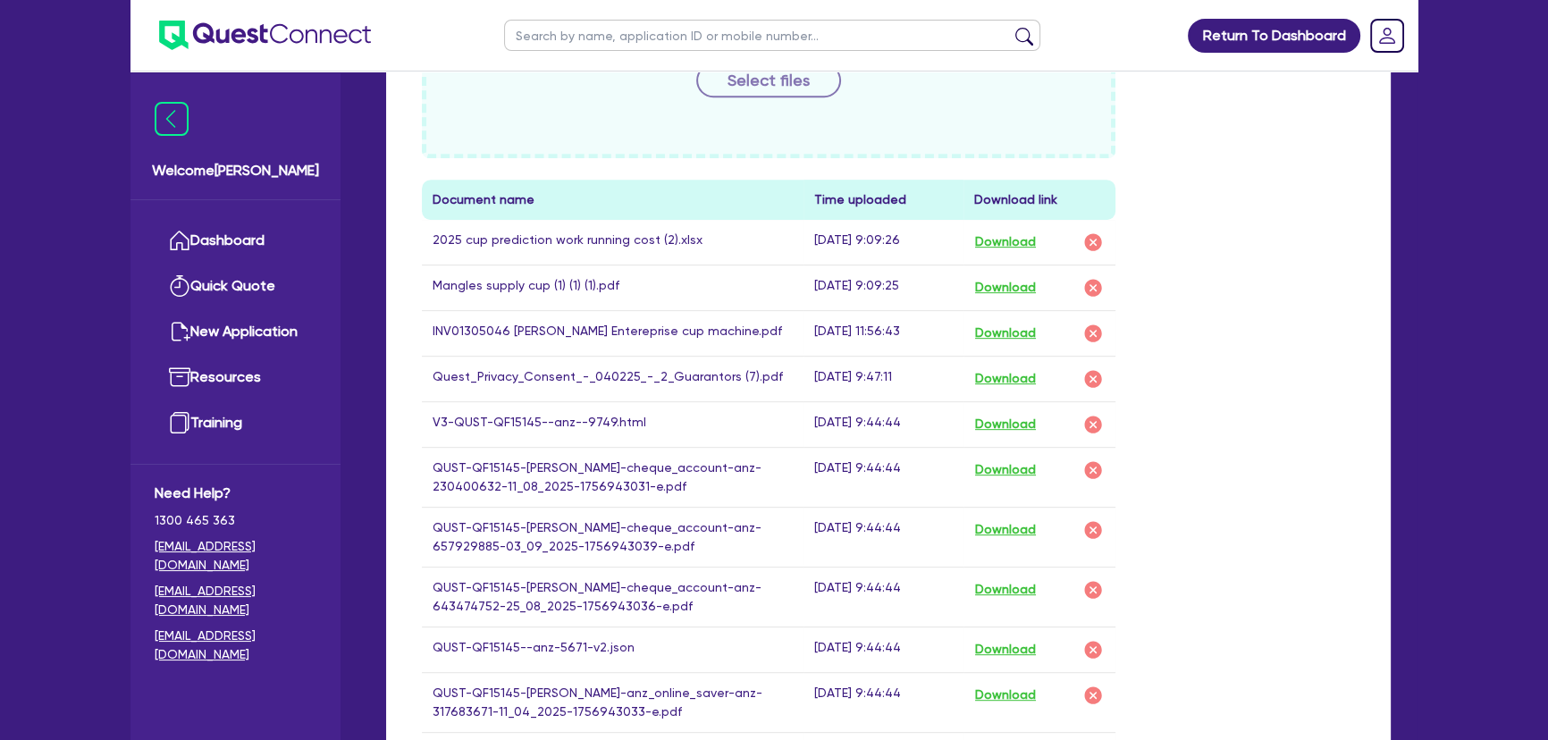
click at [992, 283] on button "Download" at bounding box center [1005, 287] width 63 height 23
click at [1034, 232] on button "Download" at bounding box center [1005, 242] width 63 height 23
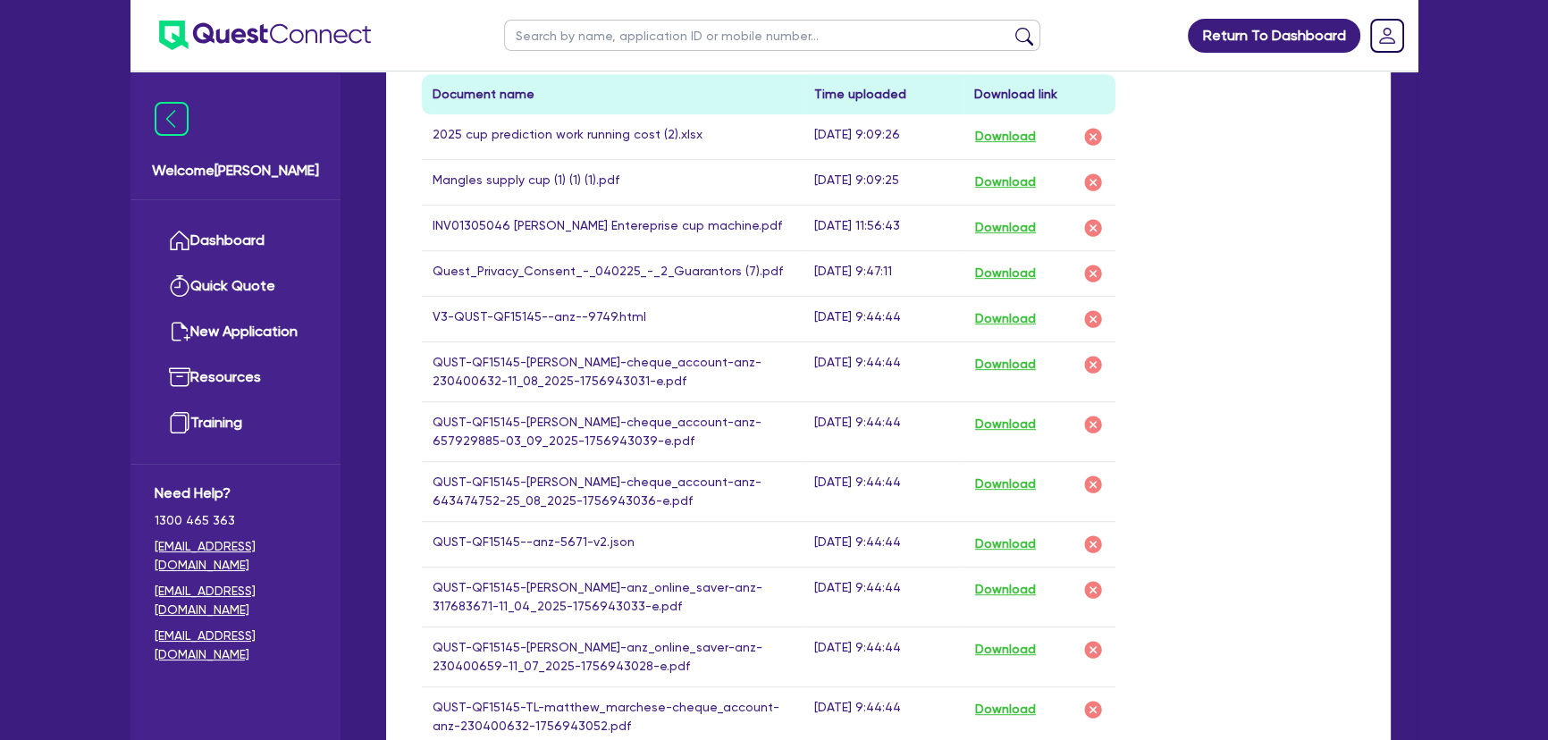
scroll to position [893, 0]
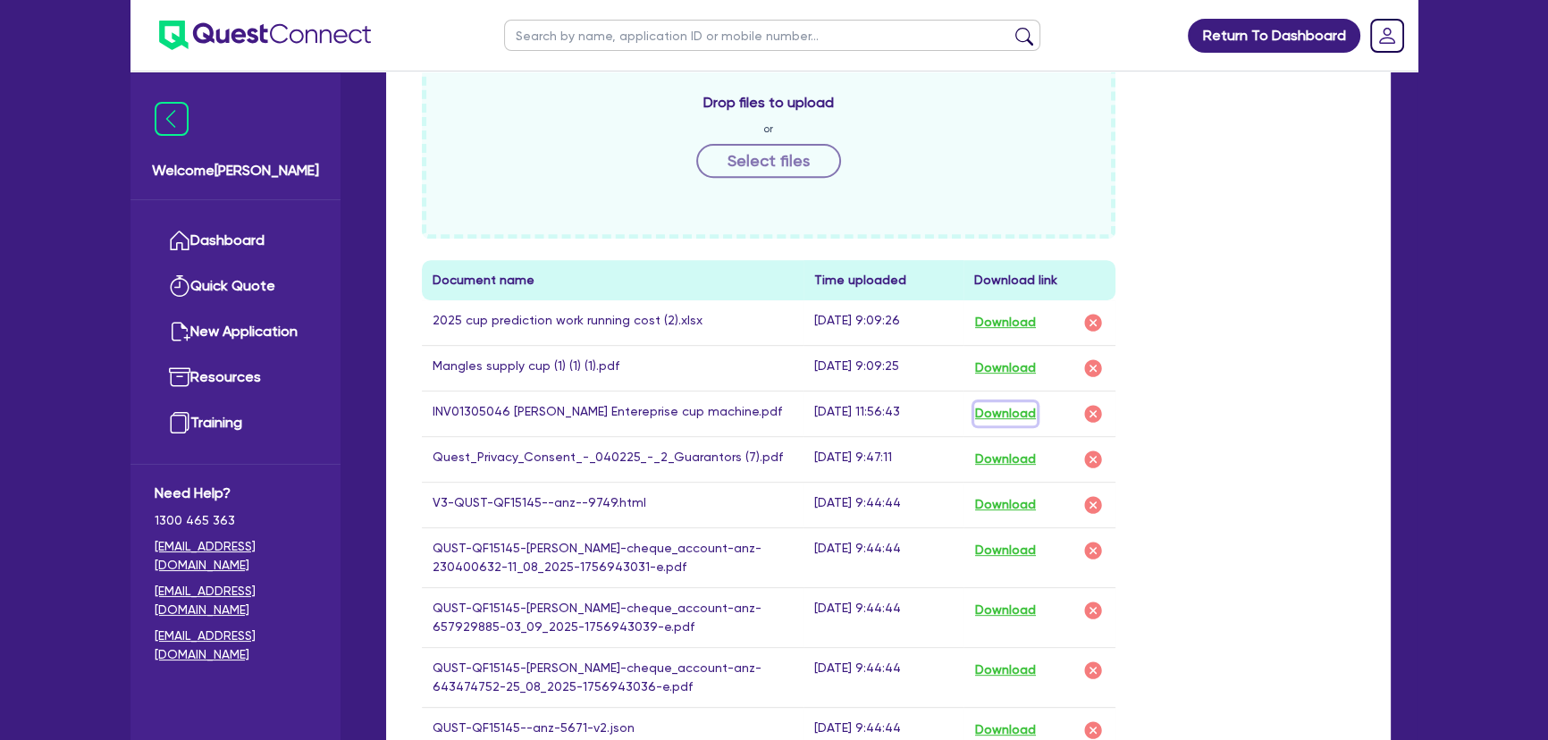
click at [998, 411] on button "Download" at bounding box center [1005, 413] width 63 height 23
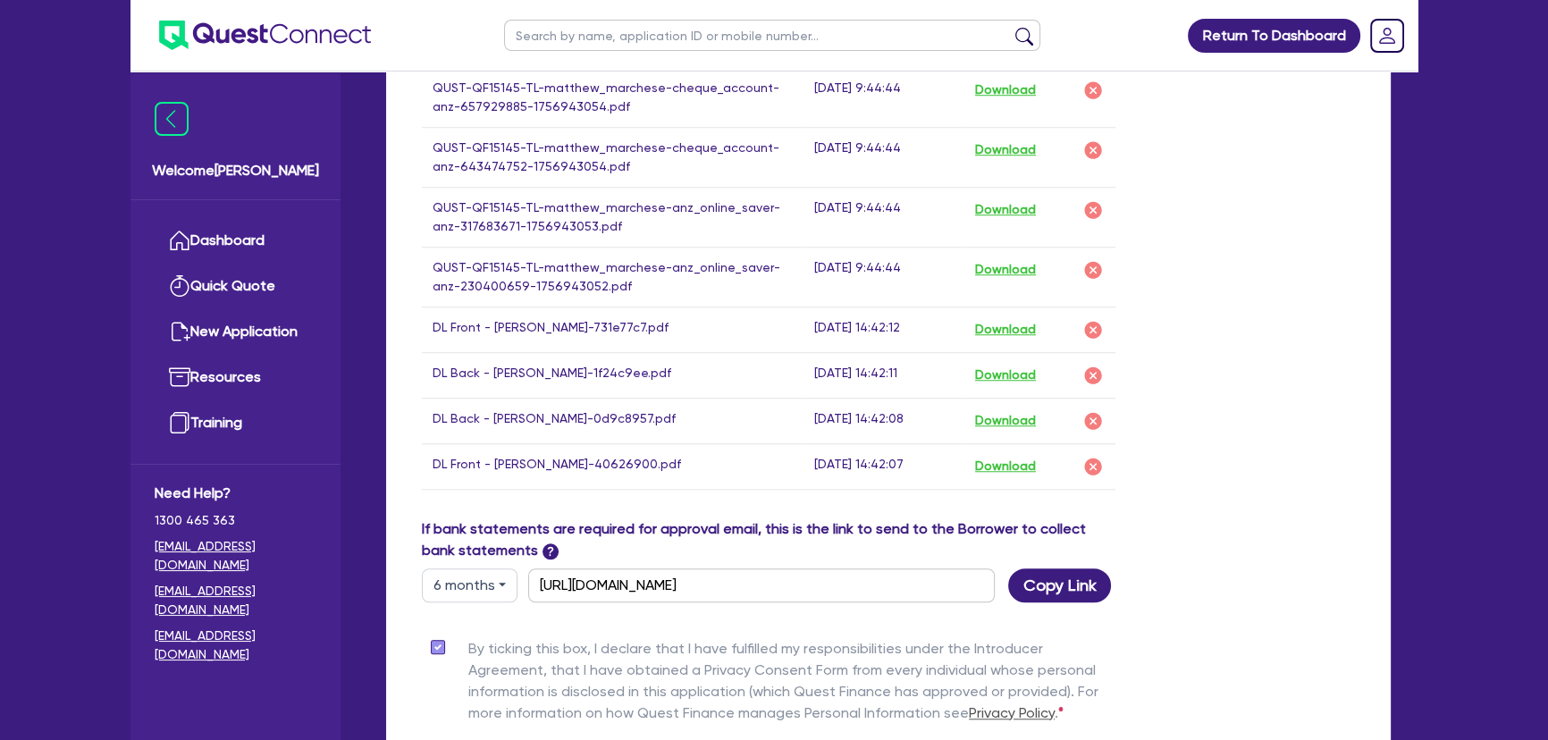
scroll to position [1787, 0]
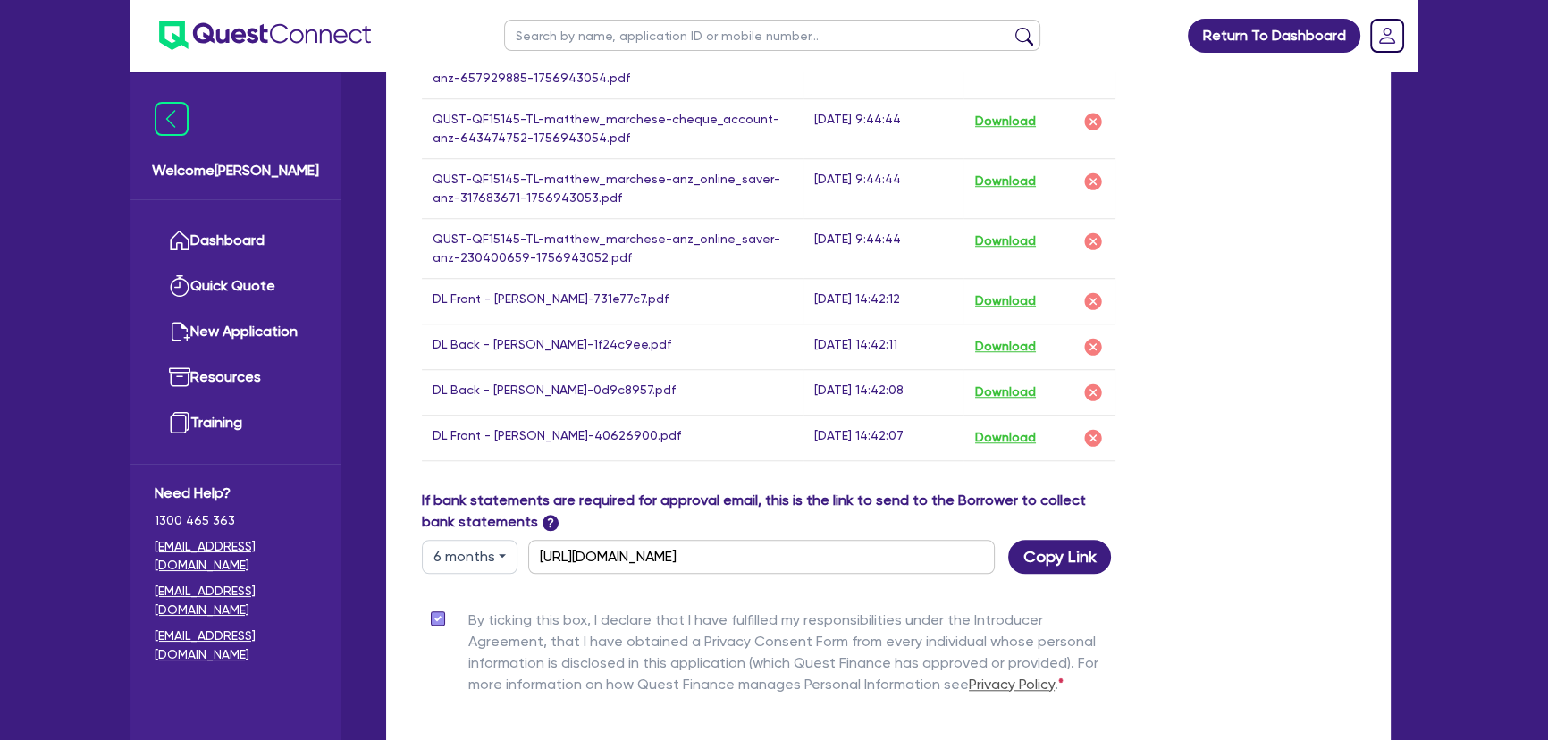
click at [261, 28] on img at bounding box center [265, 35] width 212 height 29
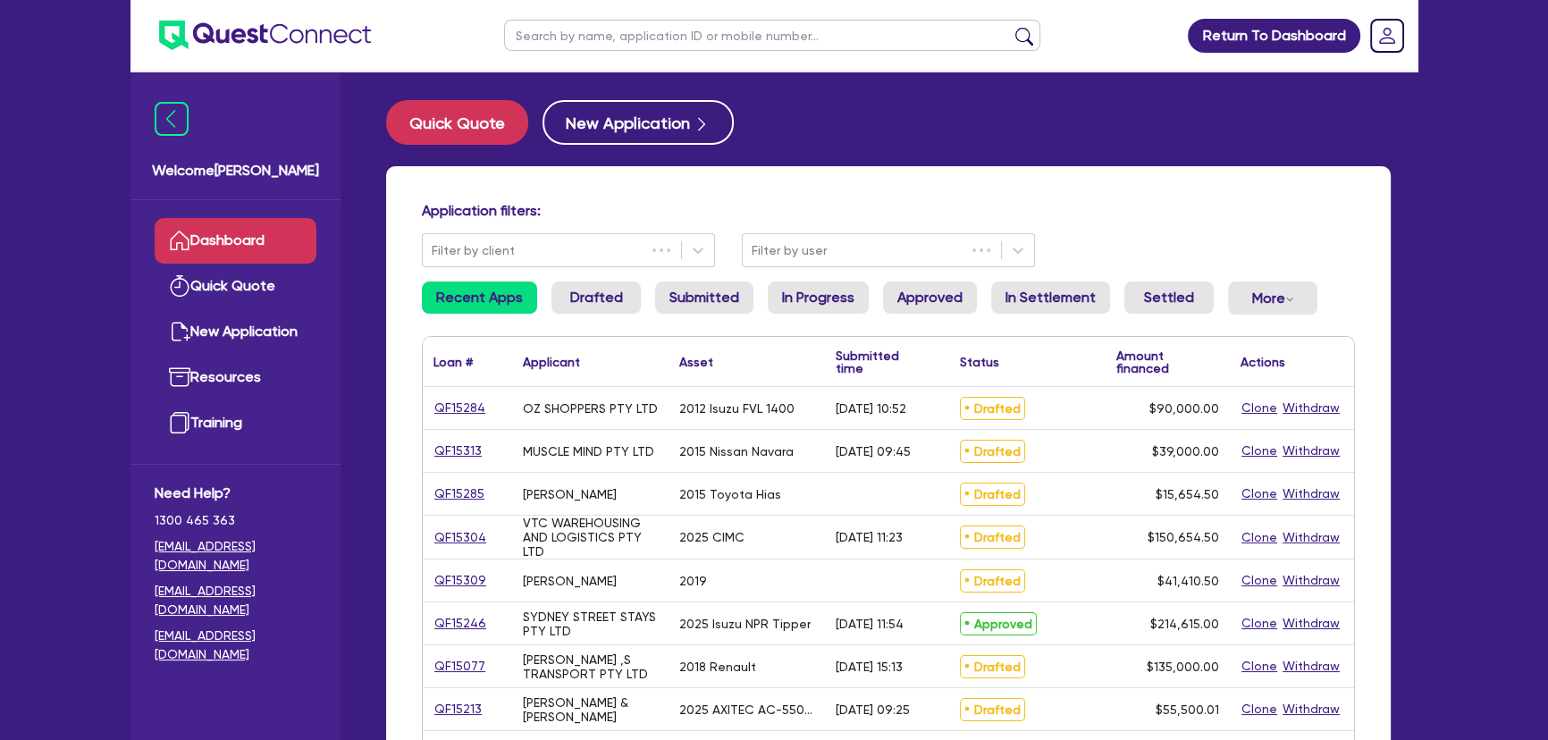
click at [601, 34] on input "text" at bounding box center [772, 35] width 536 height 31
type input "[PERSON_NAME]"
click at [1010, 27] on button "submit" at bounding box center [1024, 39] width 29 height 25
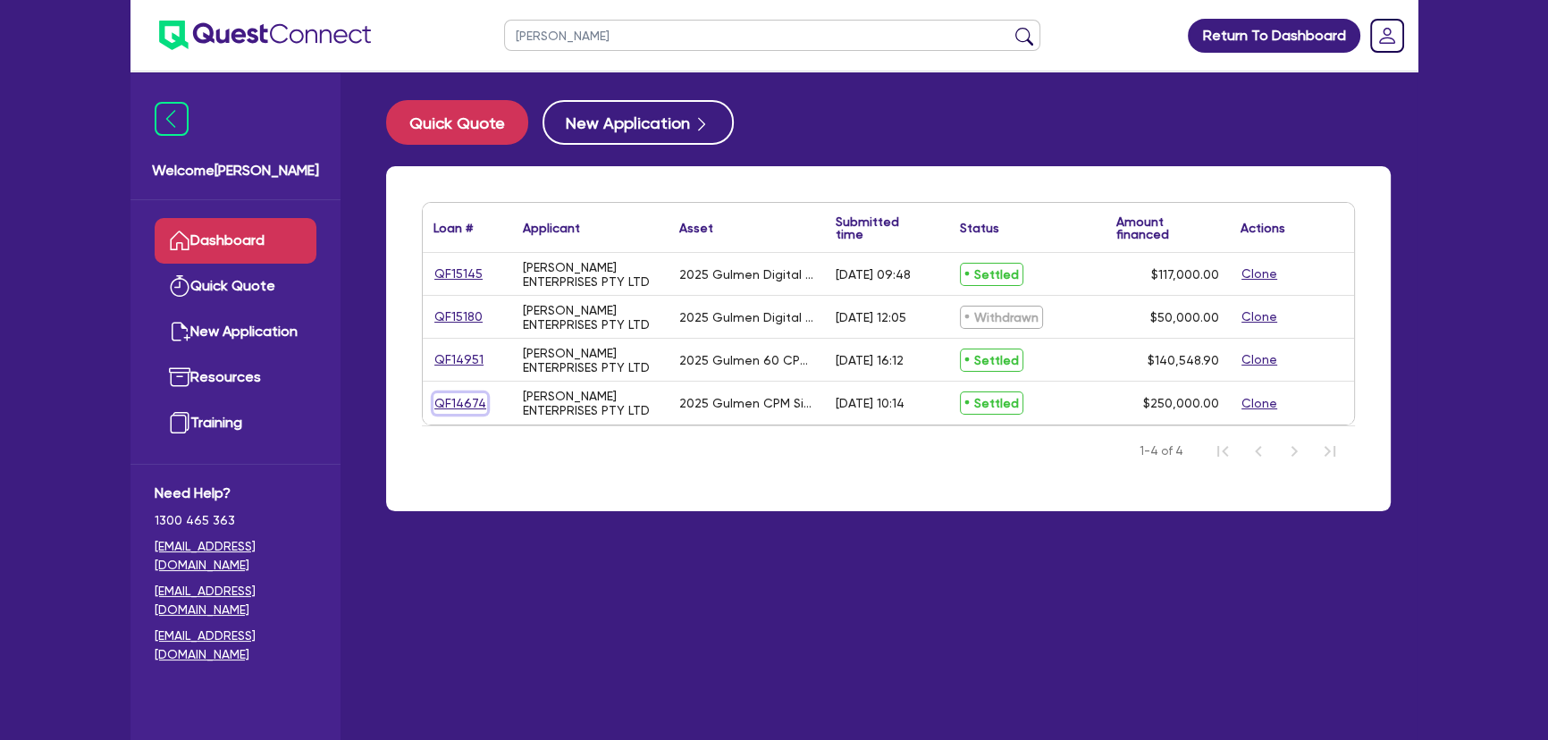
click at [447, 403] on link "QF14674" at bounding box center [460, 403] width 54 height 21
select select "SECONDARY_ASSETS"
select select "PRINTING_AND_PACKAGING_EQUIPMENT"
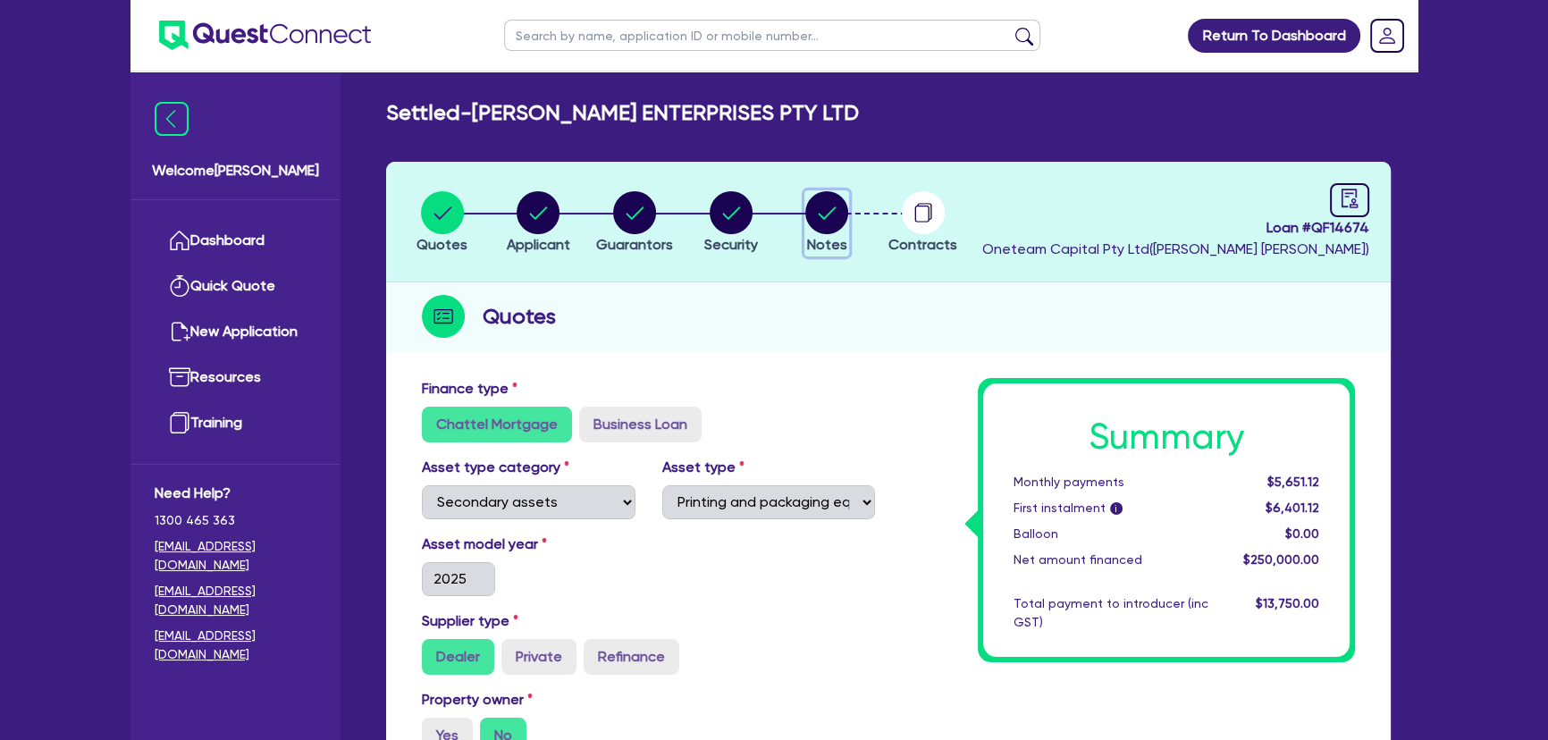
click at [818, 211] on circle "button" at bounding box center [826, 212] width 43 height 43
select select "Other"
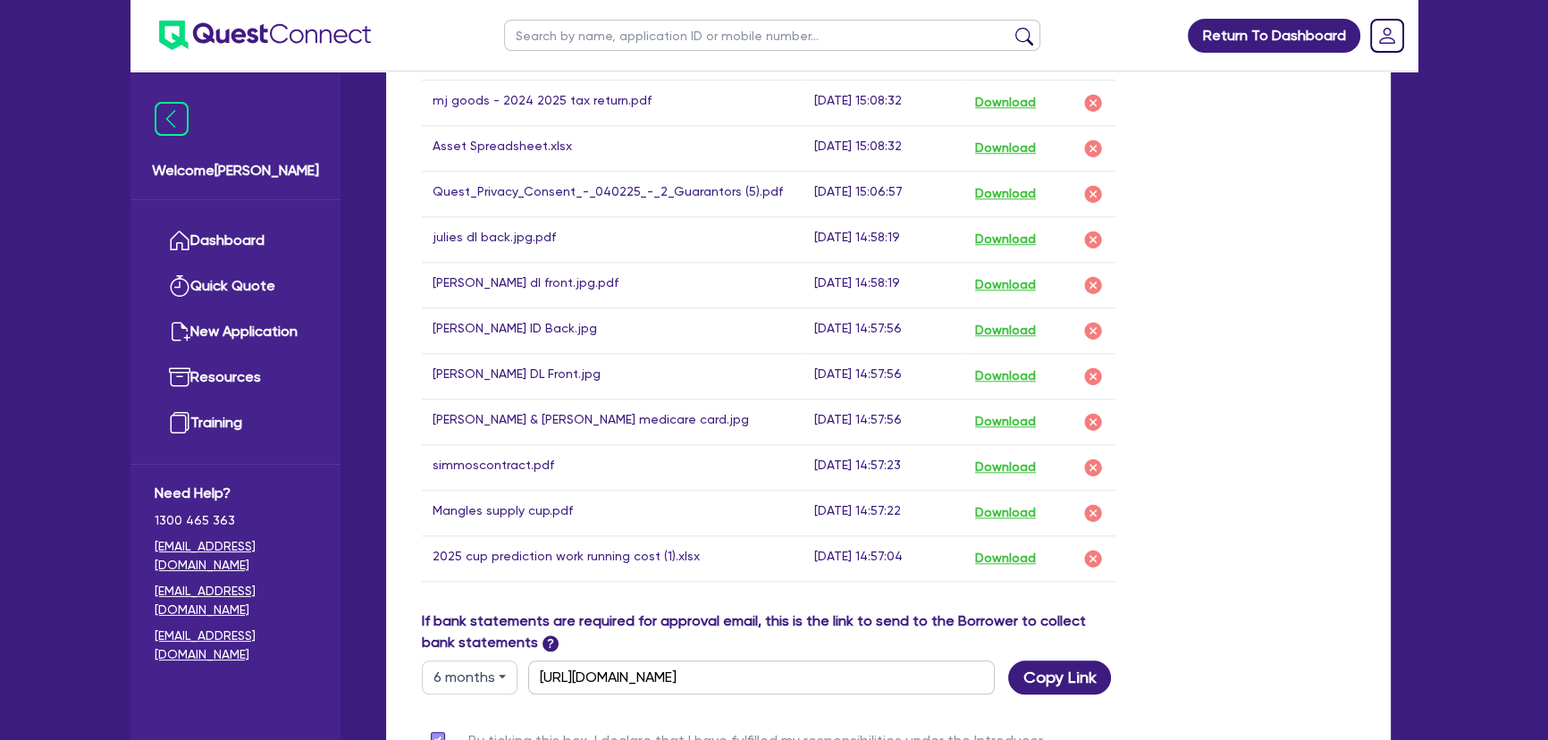
scroll to position [2274, 0]
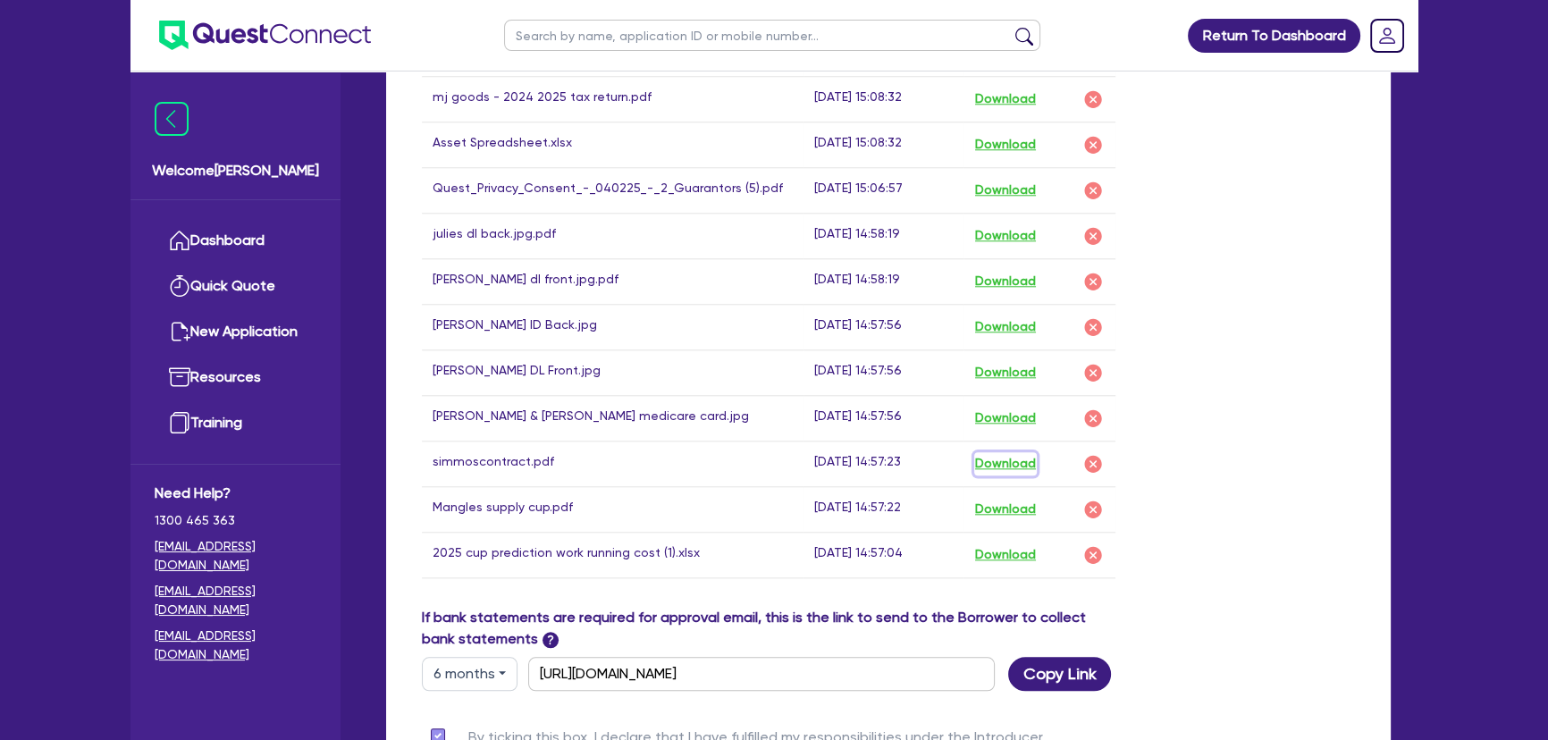
click at [992, 452] on button "Download" at bounding box center [1005, 463] width 63 height 23
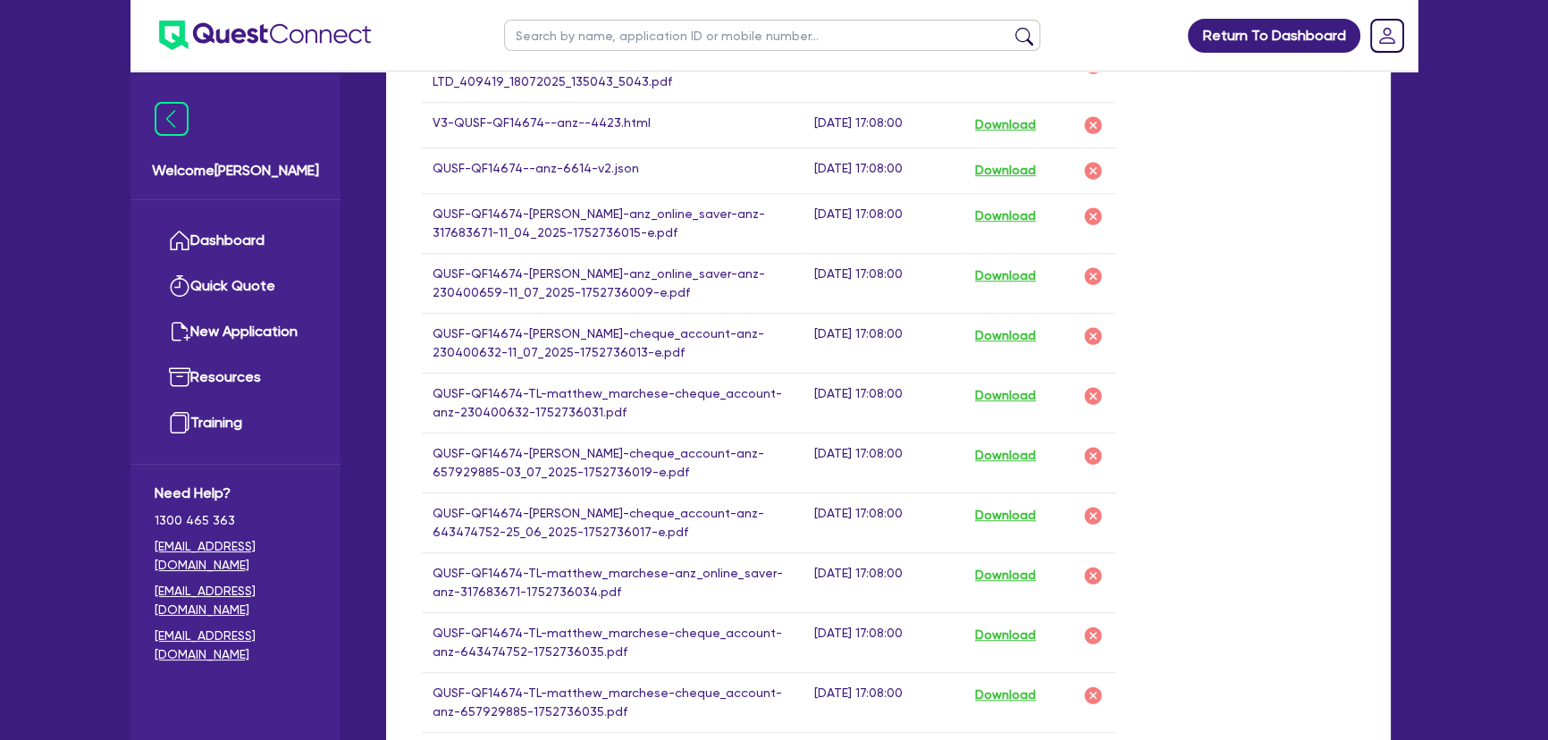
scroll to position [1299, 0]
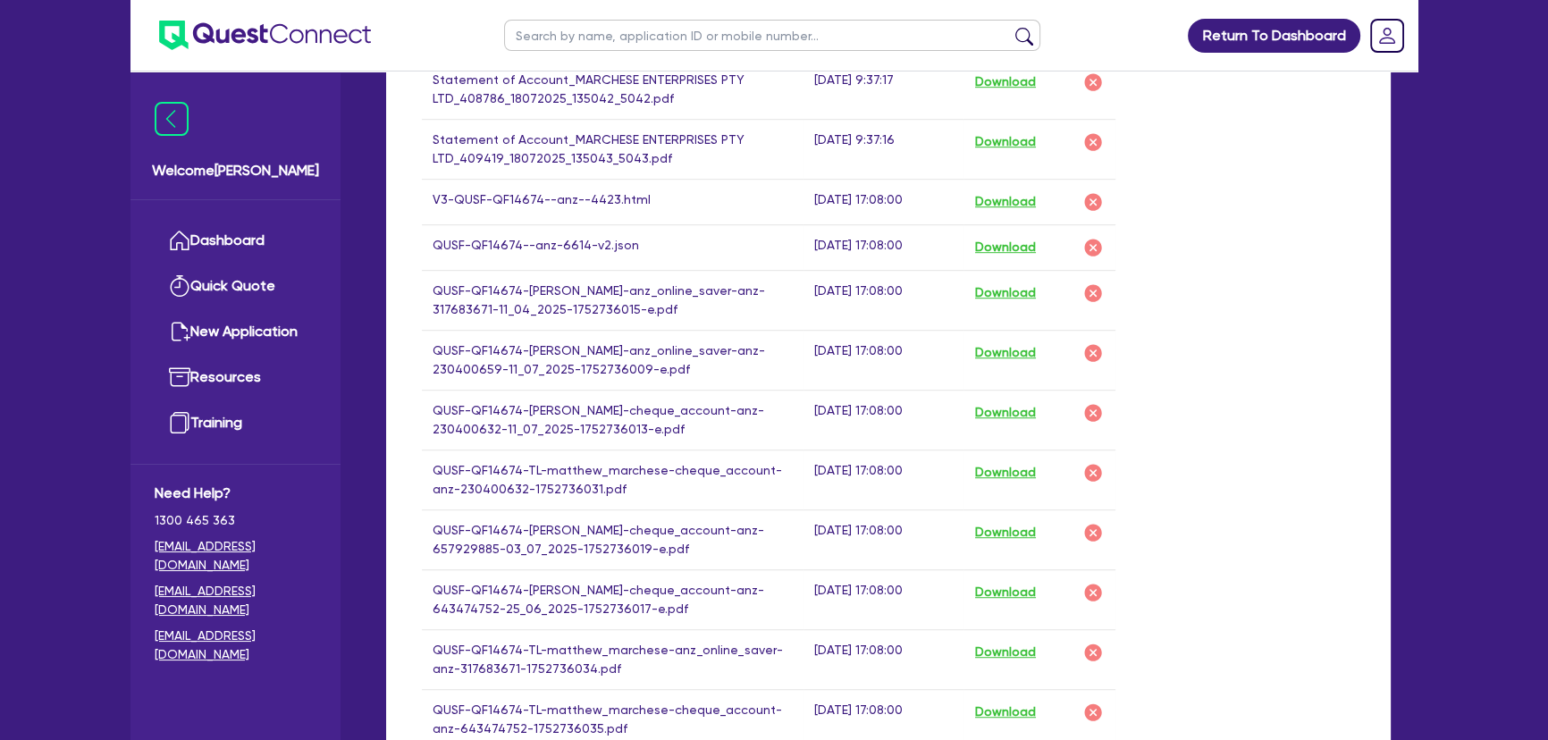
click at [314, 49] on img at bounding box center [265, 35] width 212 height 29
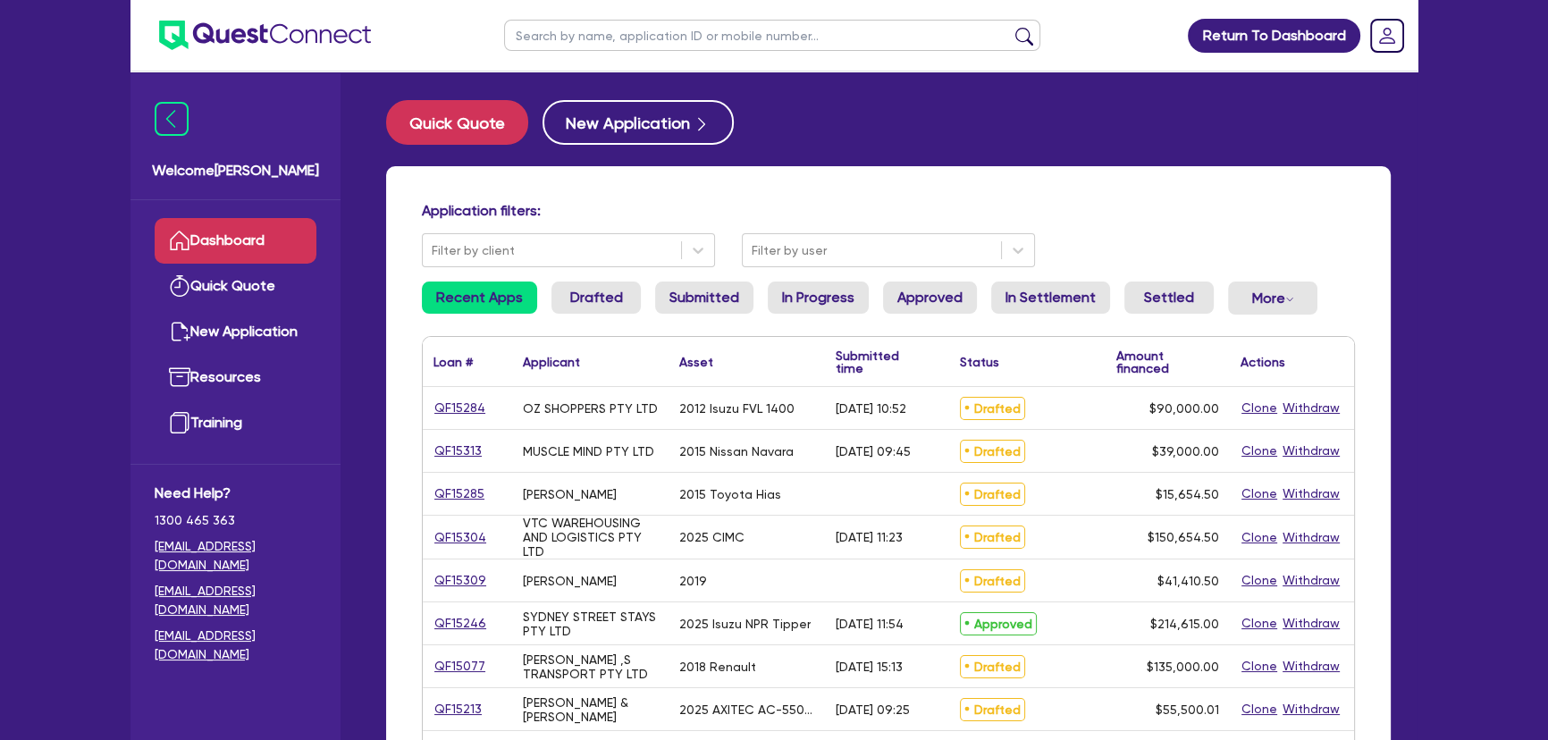
click at [313, 53] on ul at bounding box center [250, 35] width 240 height 71
click at [313, 46] on img at bounding box center [265, 35] width 212 height 29
click at [679, 119] on button "New Application" at bounding box center [637, 122] width 191 height 45
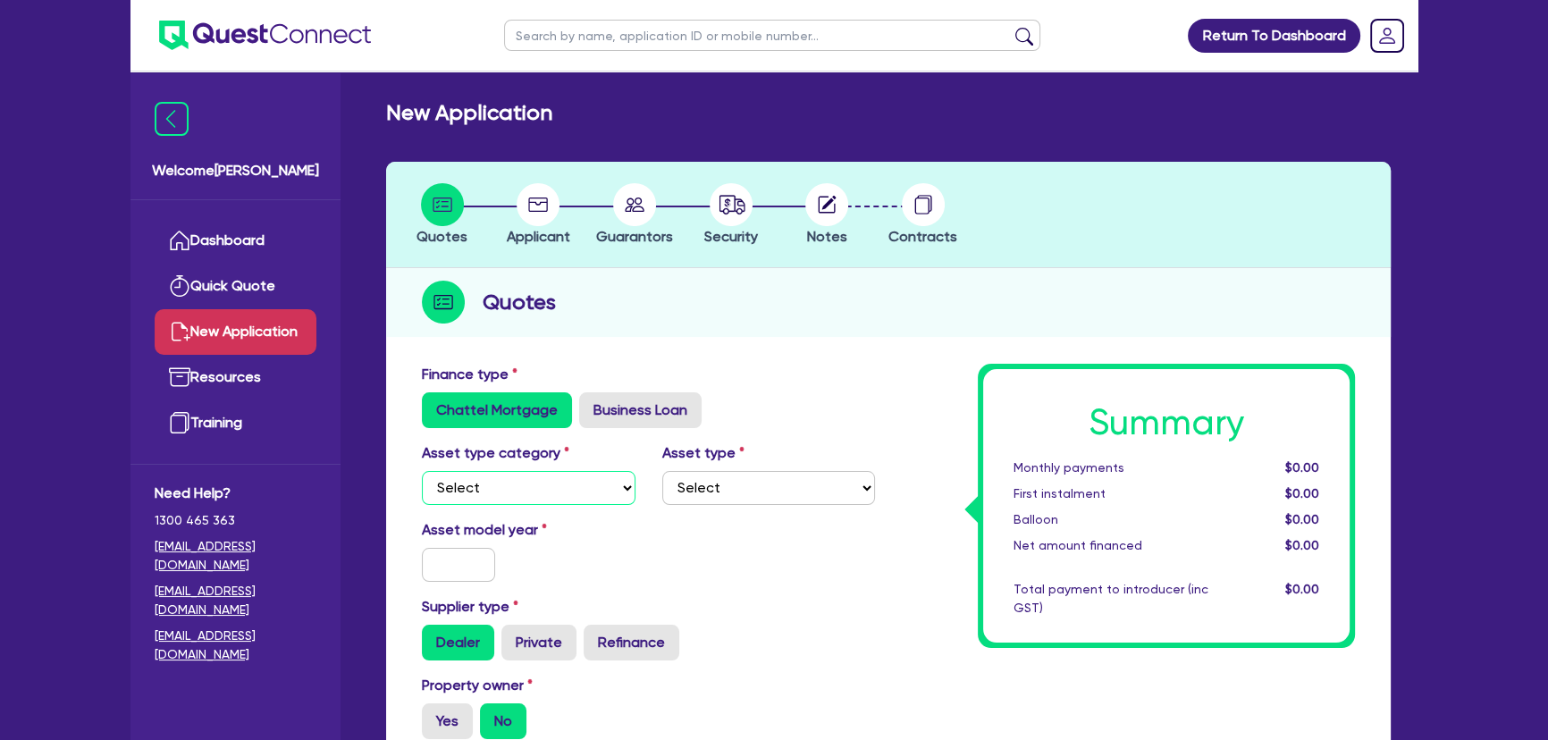
click at [541, 500] on select "Select Cars and light trucks Primary assets Secondary assets Tertiary assets" at bounding box center [529, 488] width 214 height 34
click at [422, 471] on select "Select Cars and light trucks Primary assets Secondary assets Tertiary assets" at bounding box center [529, 488] width 214 height 34
click at [536, 496] on select "Select Cars and light trucks Primary assets Secondary assets Tertiary assets" at bounding box center [529, 488] width 214 height 34
click at [600, 418] on label "Business Loan" at bounding box center [640, 410] width 122 height 36
click at [591, 404] on input "Business Loan" at bounding box center [585, 398] width 12 height 12
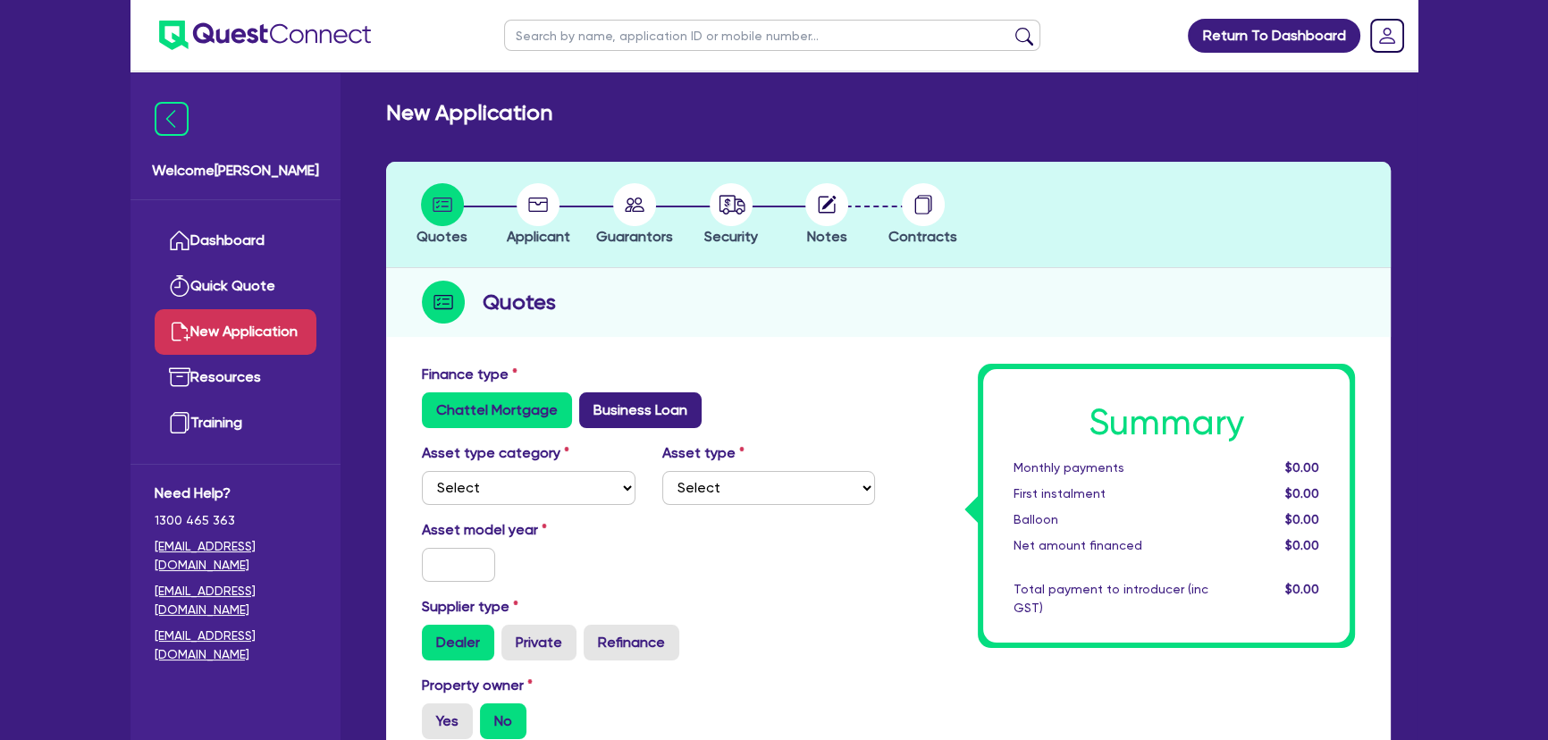
radio input "true"
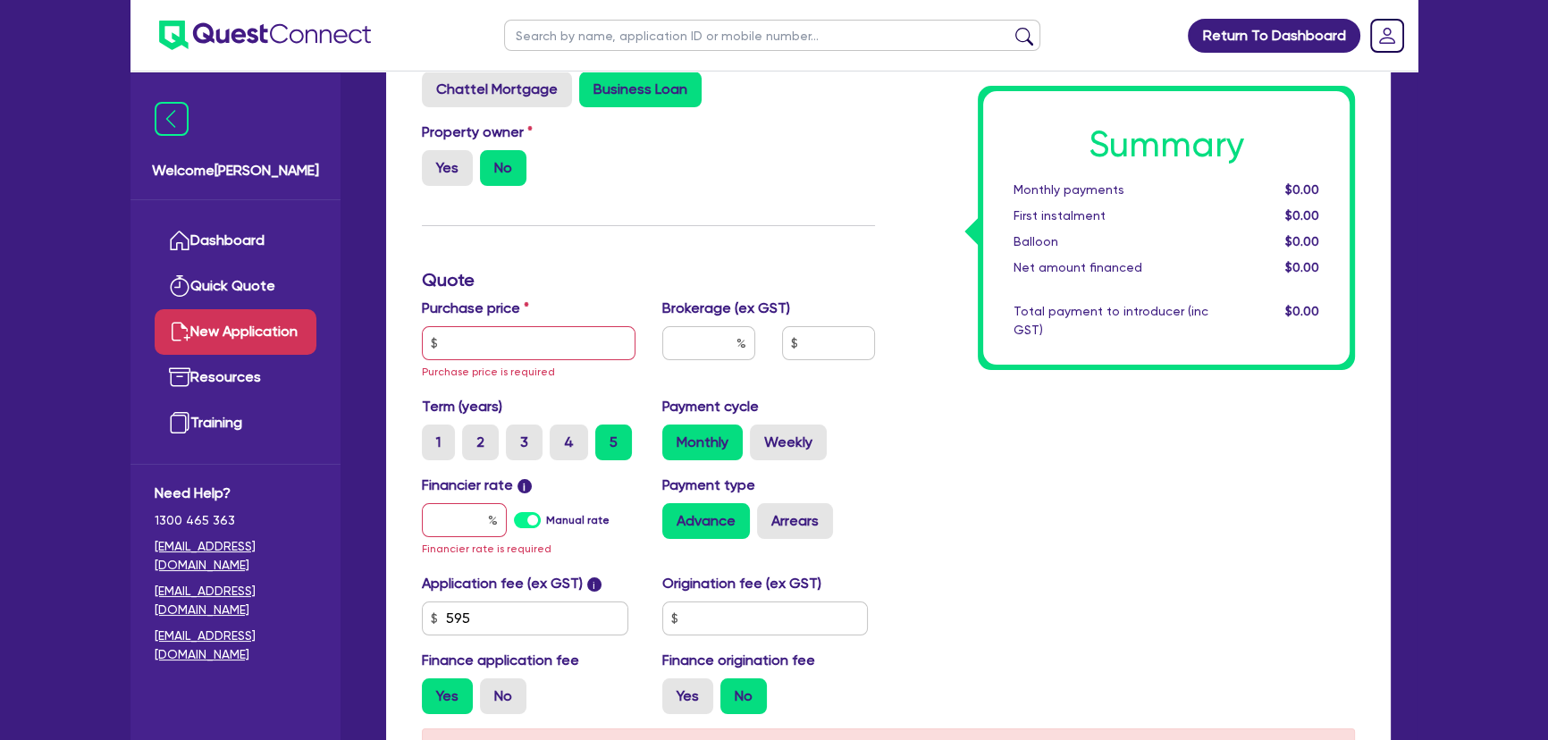
scroll to position [324, 0]
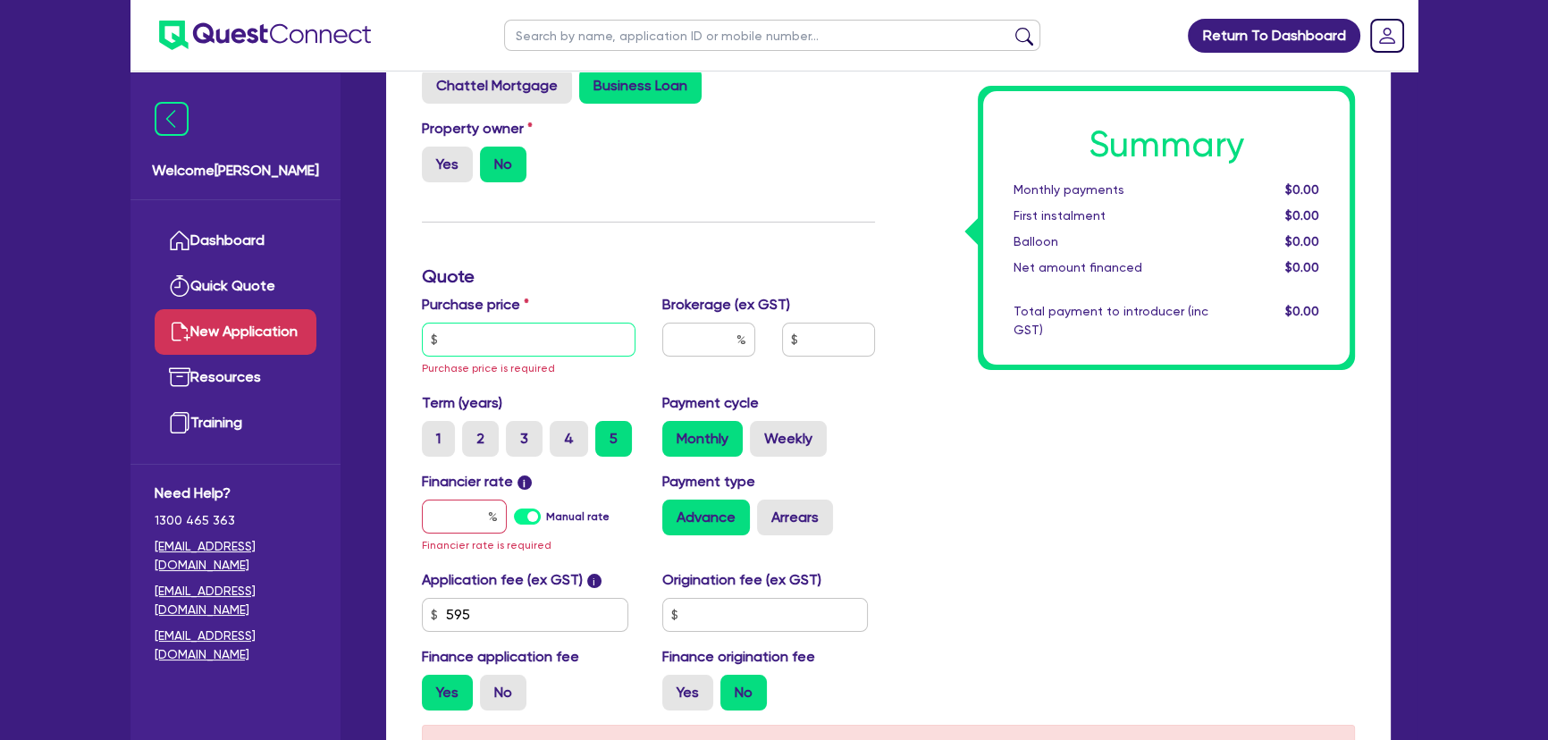
click at [450, 346] on input "text" at bounding box center [529, 340] width 214 height 34
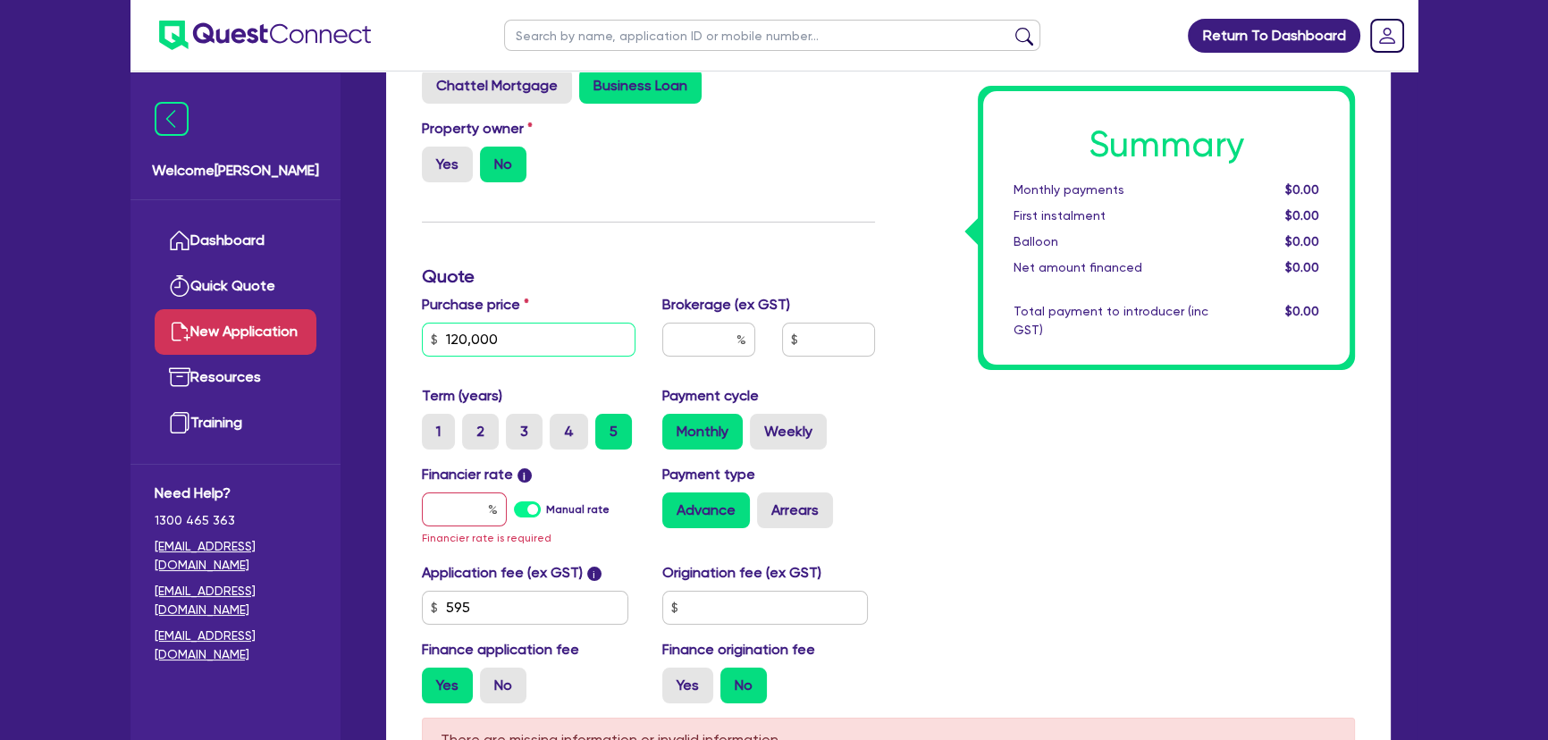
type input "120,000"
click at [491, 500] on div at bounding box center [464, 509] width 85 height 34
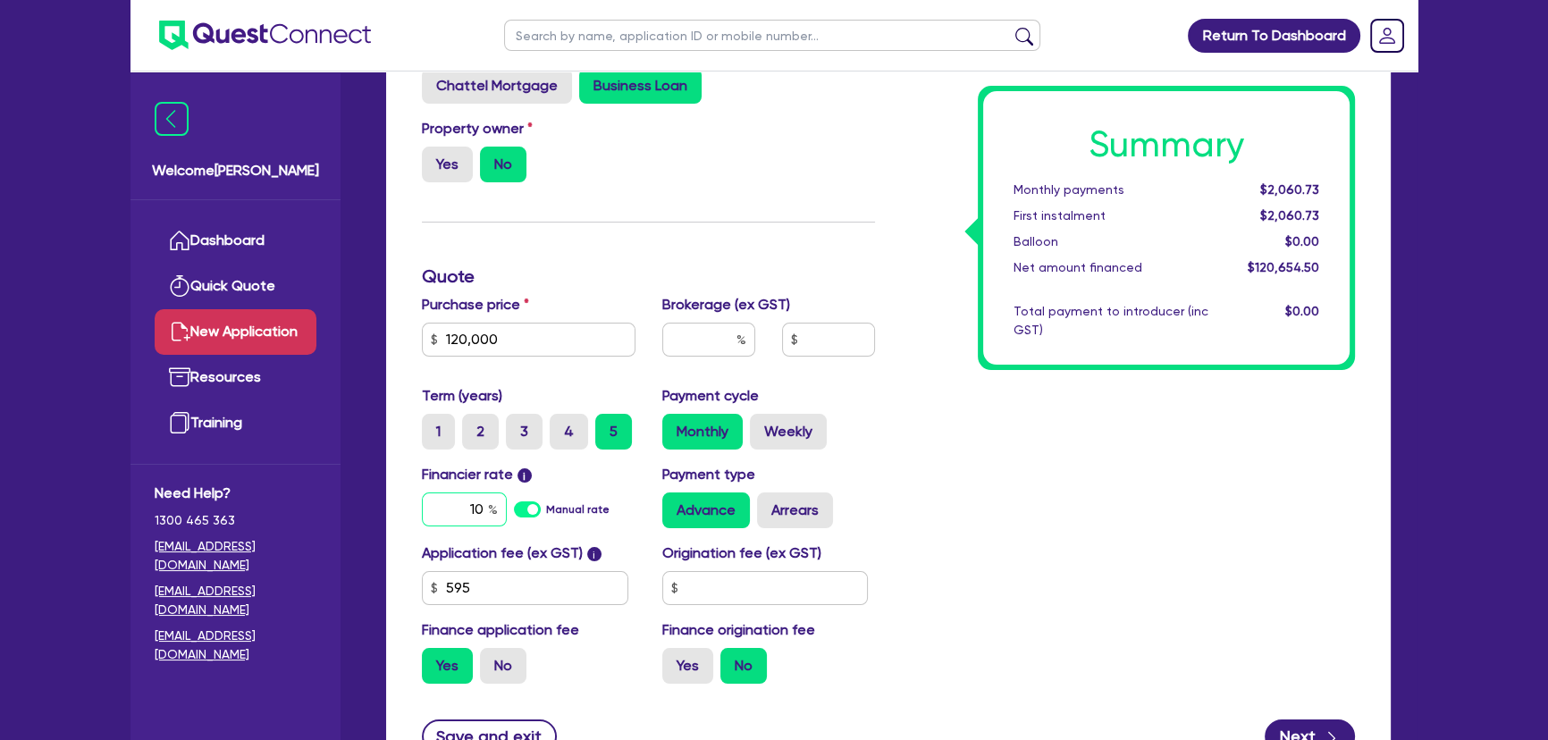
type input "10"
click at [700, 329] on input "text" at bounding box center [708, 340] width 93 height 34
click at [713, 339] on input "8" at bounding box center [708, 340] width 93 height 34
click at [714, 339] on input "8" at bounding box center [708, 340] width 93 height 34
type input "4"
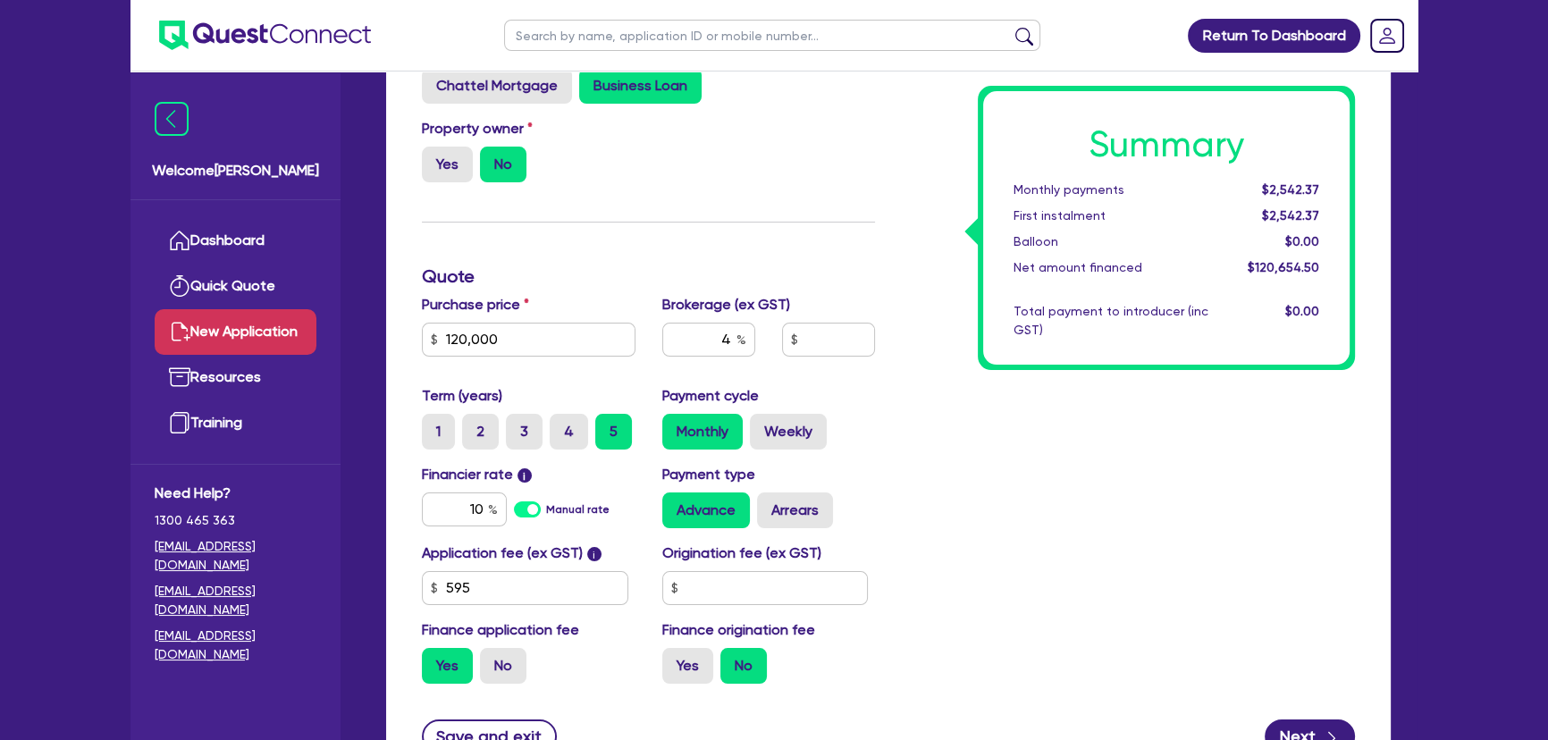
click at [946, 467] on div "Summary Monthly payments $2,542.37 First instalment $2,542.37 Balloon $0.00 Net…" at bounding box center [1128, 368] width 480 height 659
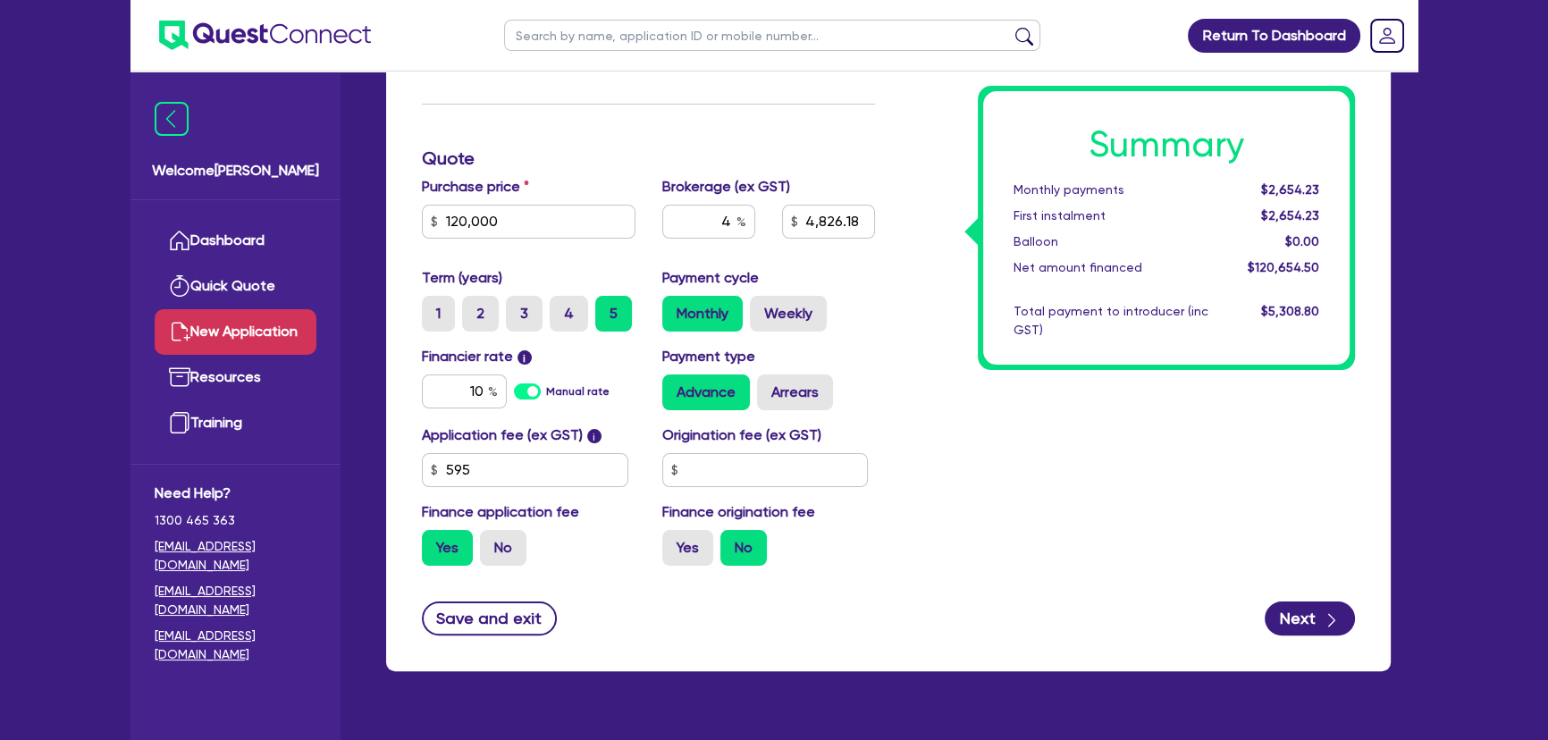
scroll to position [482, 0]
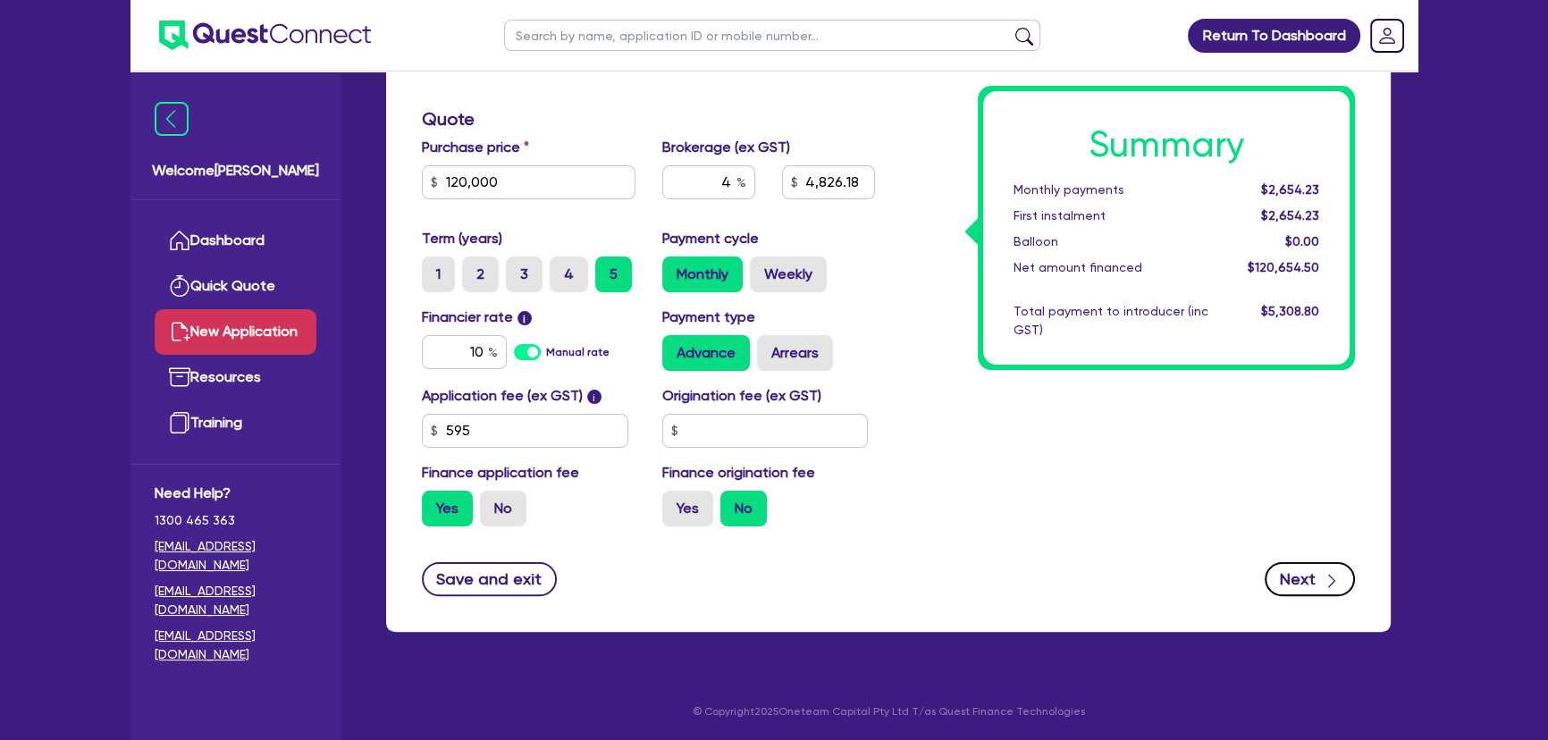
click at [1306, 577] on button "Next" at bounding box center [1309, 579] width 90 height 34
type input "4,826.18"
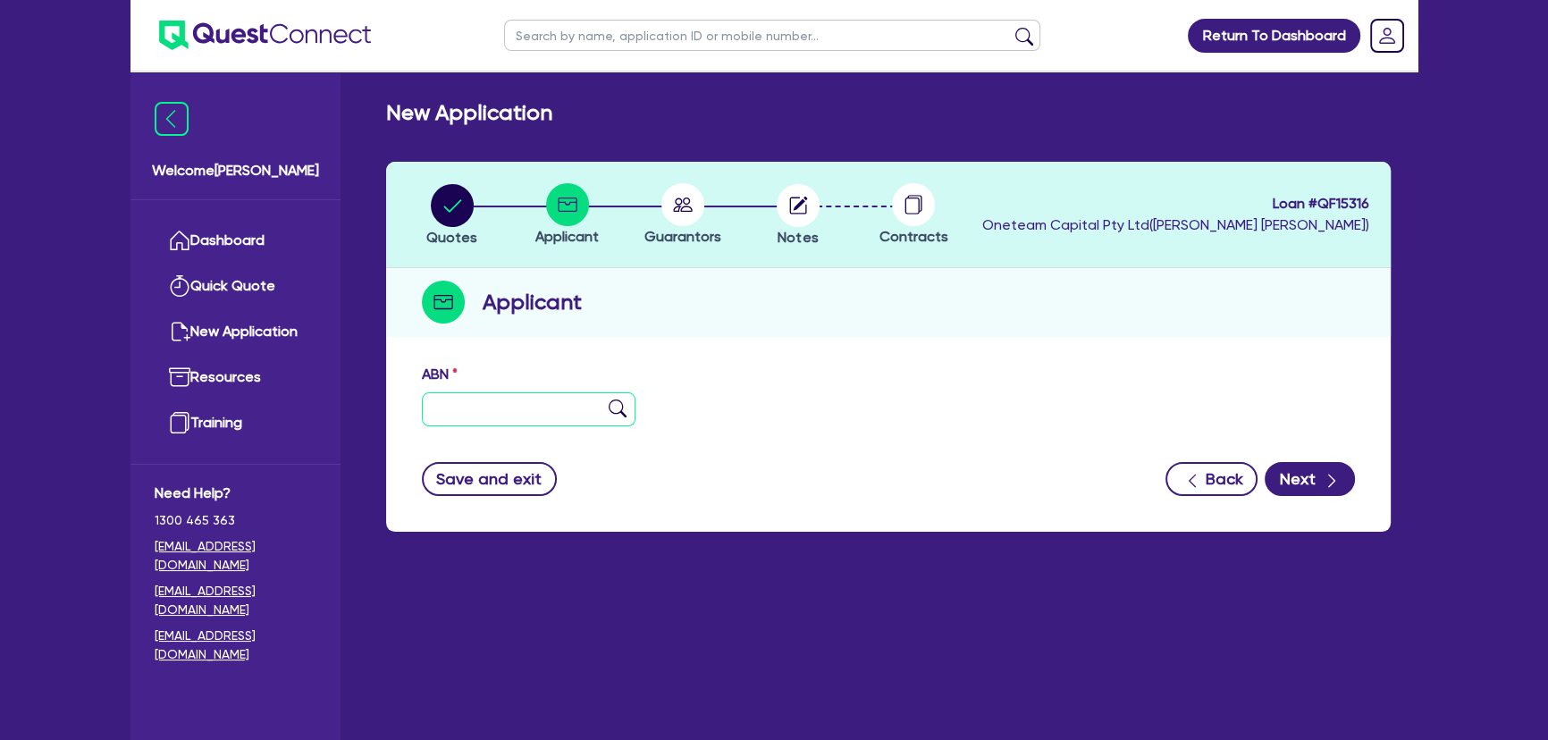
click at [526, 417] on input "text" at bounding box center [529, 409] width 214 height 34
paste input "95 689 513 157"
type input "95 689 513 157"
click at [614, 409] on img at bounding box center [617, 408] width 18 height 18
type input "M. ZAOLI PTY LTD"
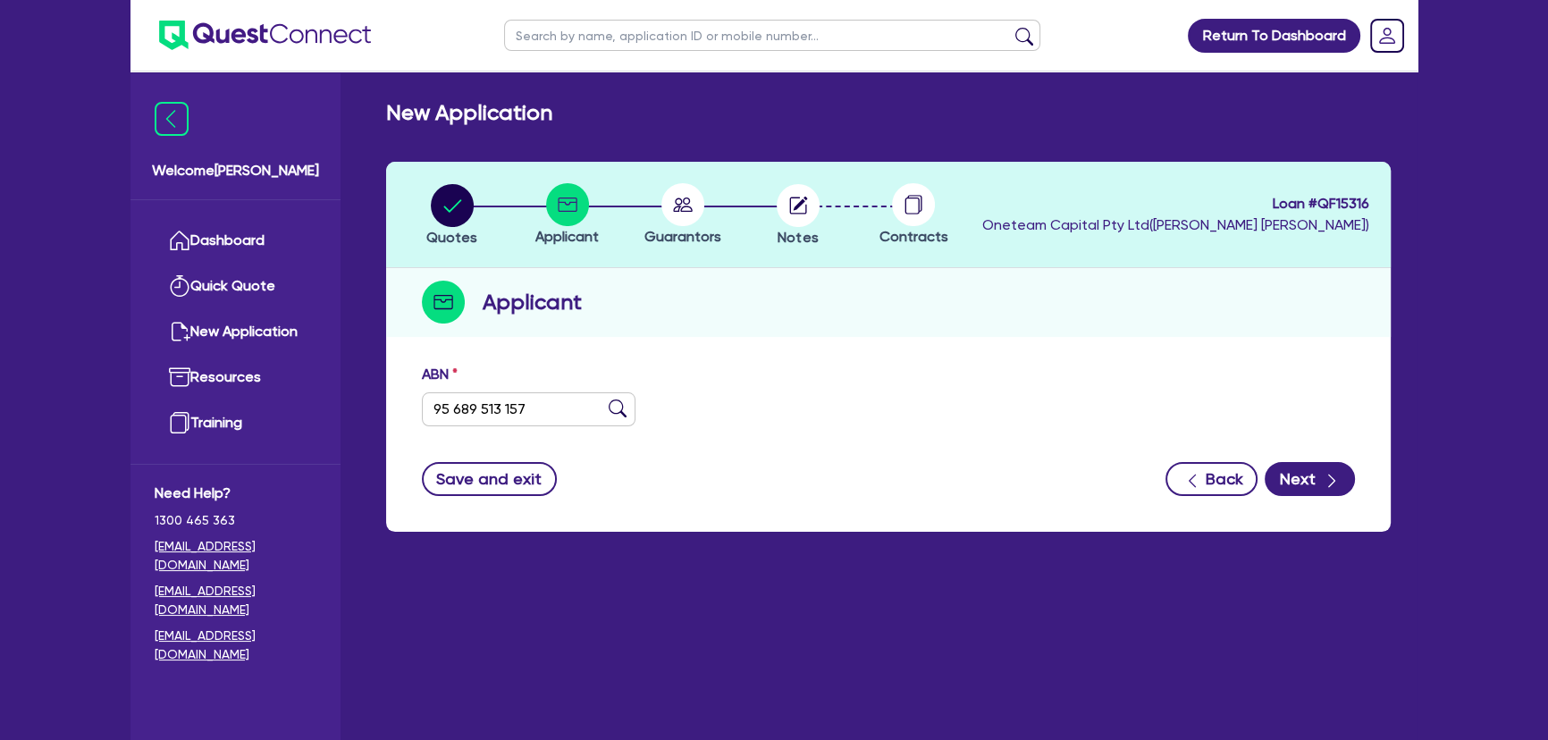
select select "COMPANY"
type input "30/07/2025"
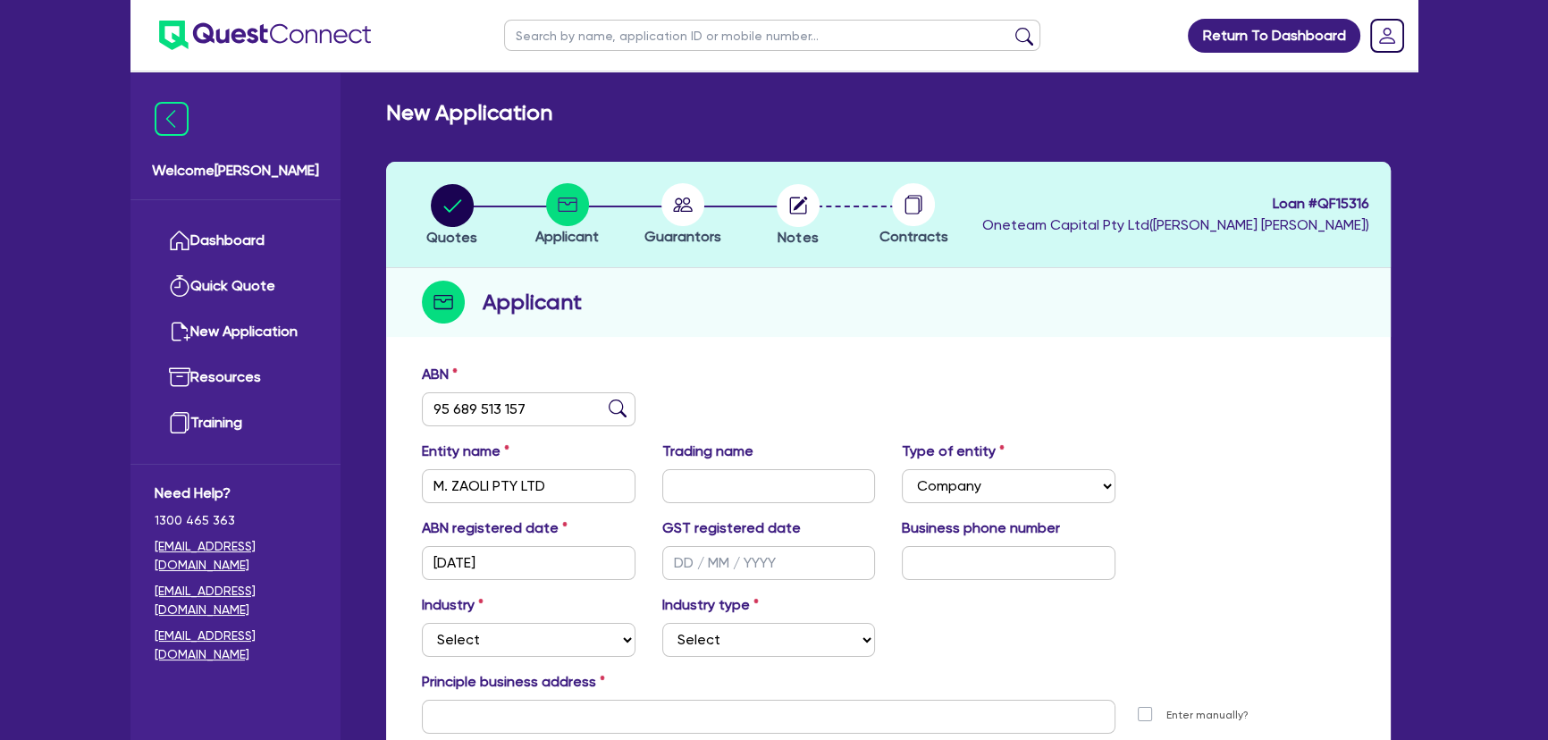
click at [823, 197] on li "Notes" at bounding box center [797, 214] width 115 height 63
click at [810, 200] on circle "button" at bounding box center [797, 205] width 43 height 43
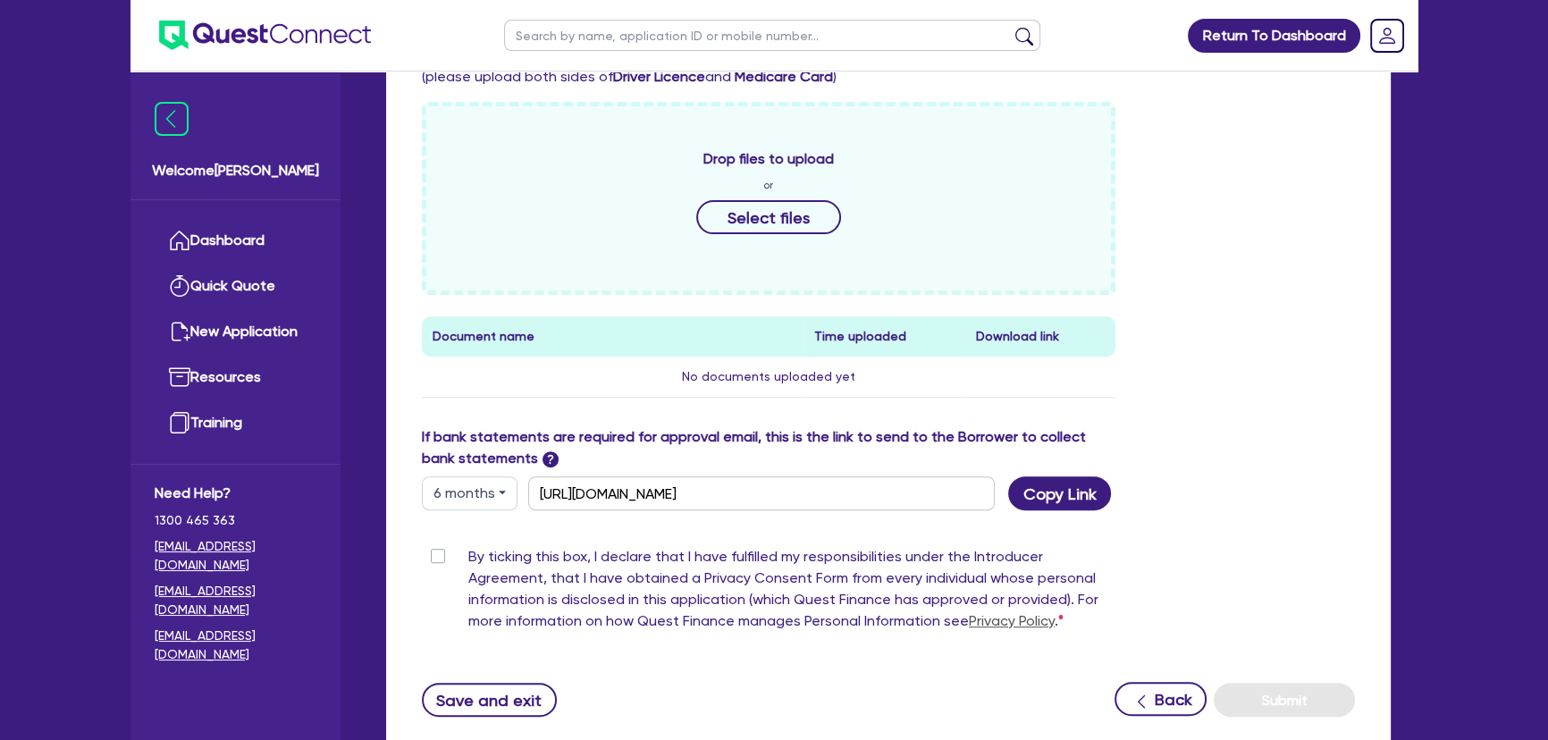
scroll to position [853, 0]
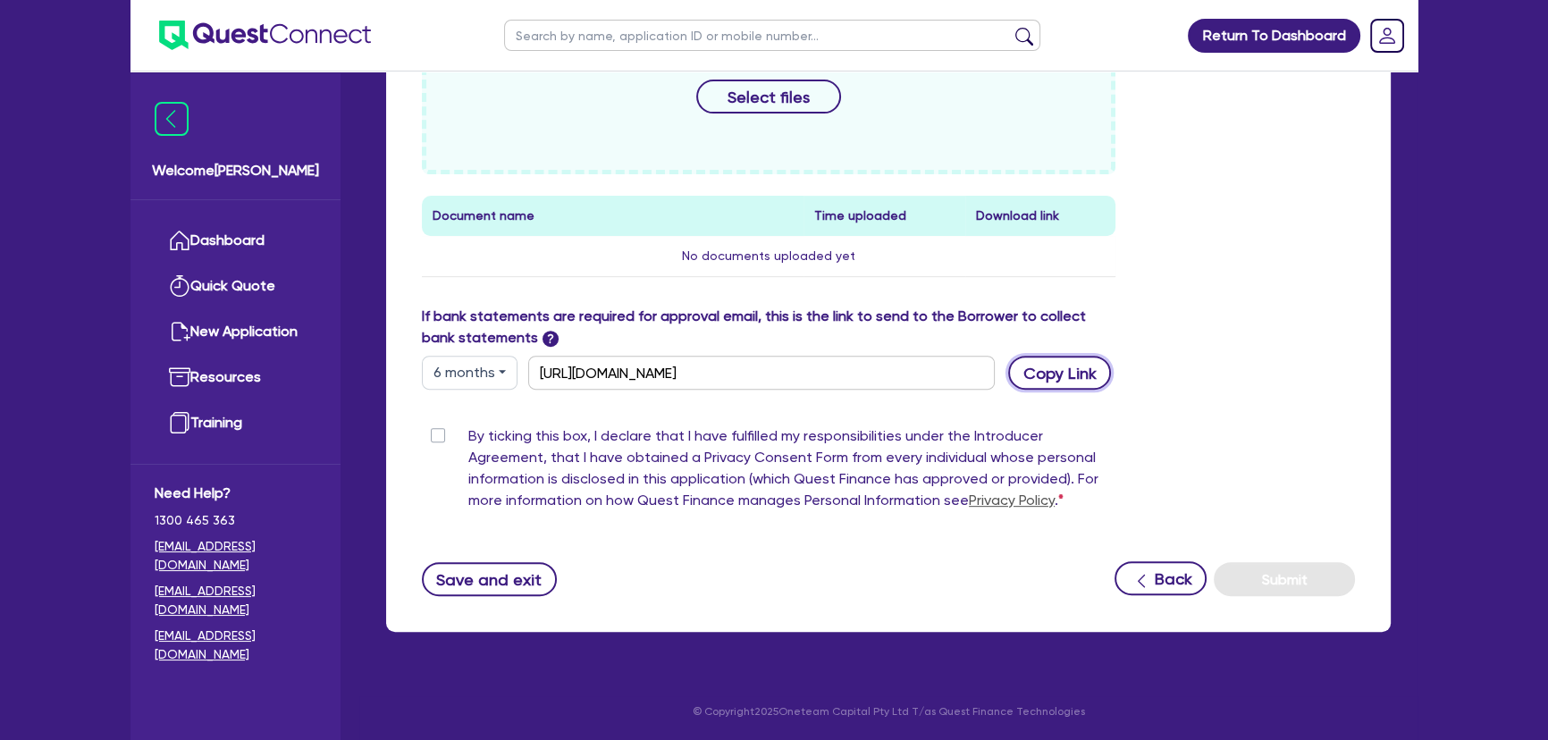
click at [1044, 374] on button "Copy Link" at bounding box center [1059, 373] width 103 height 34
